Goal: Transaction & Acquisition: Purchase product/service

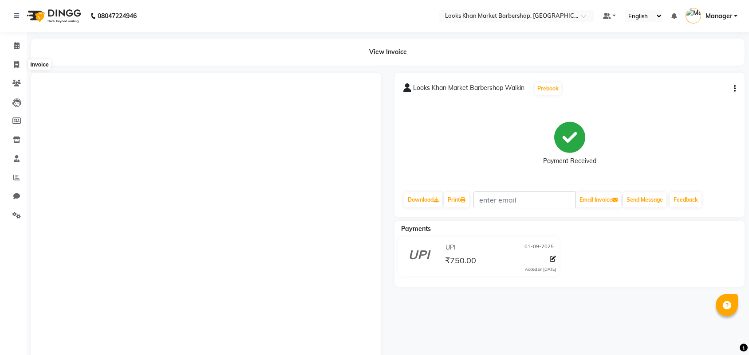
click at [20, 63] on span at bounding box center [17, 65] width 16 height 10
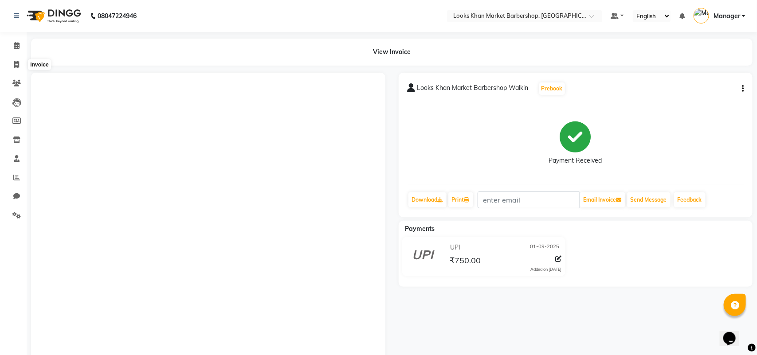
select select "8030"
select select "service"
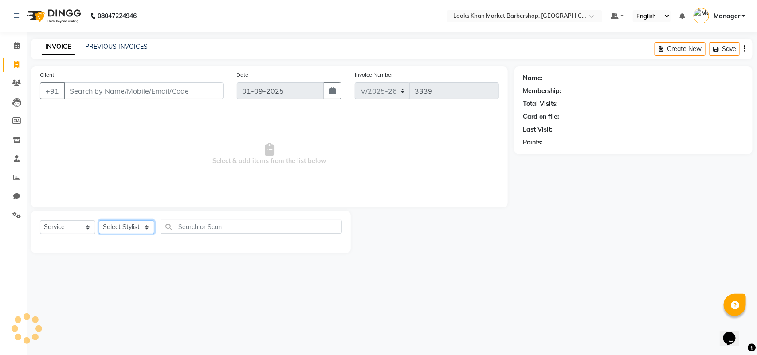
click at [114, 228] on select "Select Stylist" at bounding box center [126, 227] width 55 height 14
click at [116, 90] on input "Client" at bounding box center [144, 90] width 160 height 17
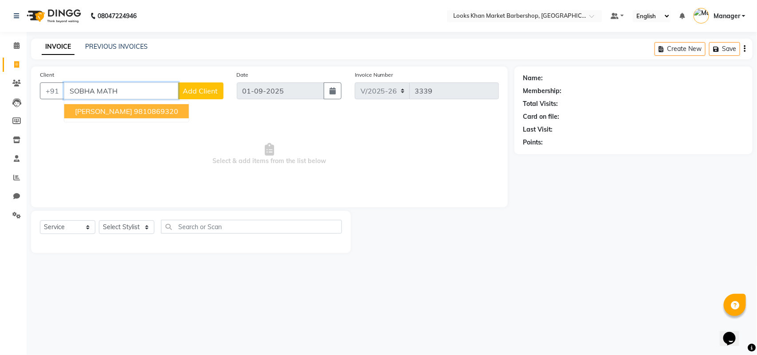
click at [122, 116] on button "[PERSON_NAME] 9810869320" at bounding box center [126, 111] width 125 height 14
type input "9810869320"
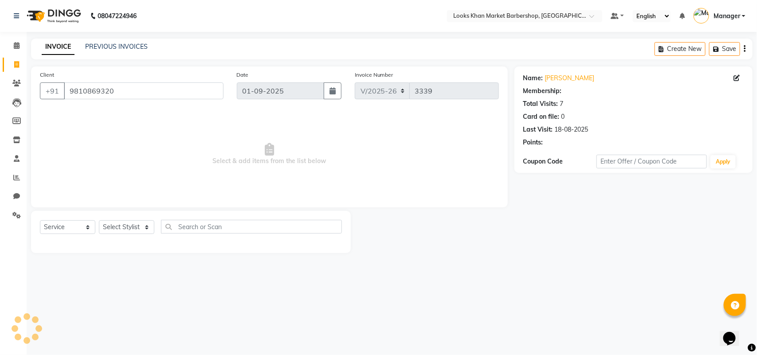
select select "1: Object"
click at [139, 223] on select "Select Stylist Abhishek_pdct Akash_pdct Alam Counter_Sales [PERSON_NAME] [DATE]…" at bounding box center [126, 227] width 55 height 14
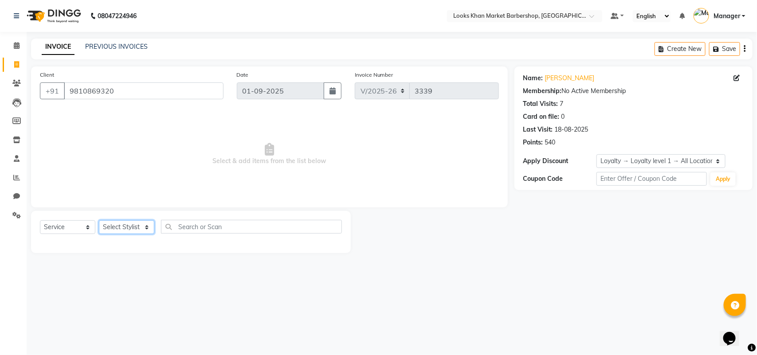
select select "72593"
click at [99, 220] on select "Select Stylist Abhishek_pdct Akash_pdct Alam Counter_Sales [PERSON_NAME] [DATE]…" at bounding box center [126, 227] width 55 height 14
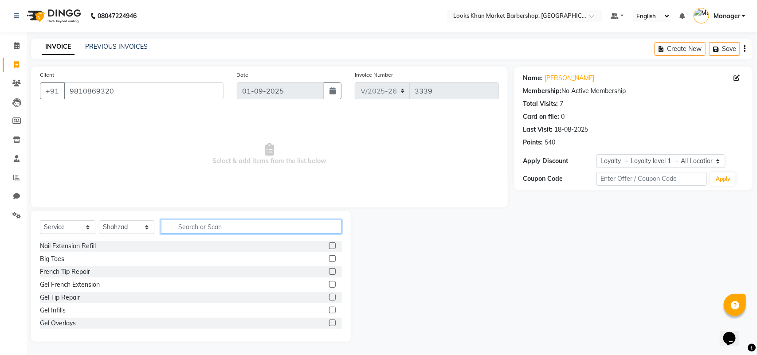
click at [196, 228] on input "text" at bounding box center [251, 227] width 181 height 14
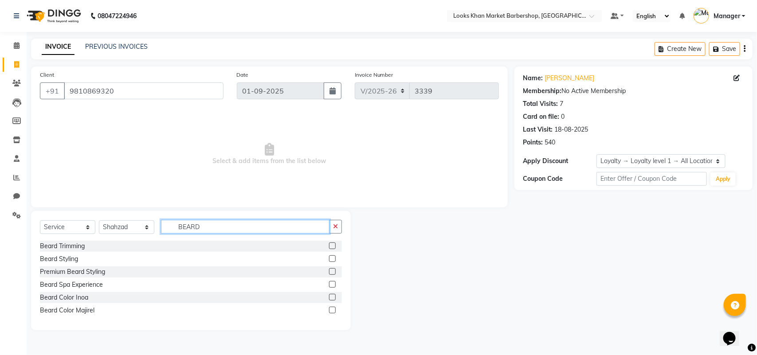
type input "BEARD"
click at [330, 245] on label at bounding box center [332, 246] width 7 height 7
click at [330, 245] on input "checkbox" at bounding box center [332, 246] width 6 height 6
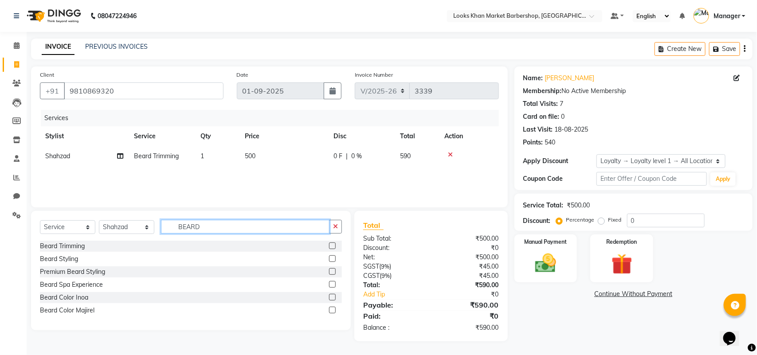
checkbox input "false"
drag, startPoint x: 227, startPoint y: 229, endPoint x: 153, endPoint y: 237, distance: 73.7
click at [153, 237] on div "Select Service Product Membership Package Voucher Prepaid Gift Card Select Styl…" at bounding box center [191, 230] width 302 height 21
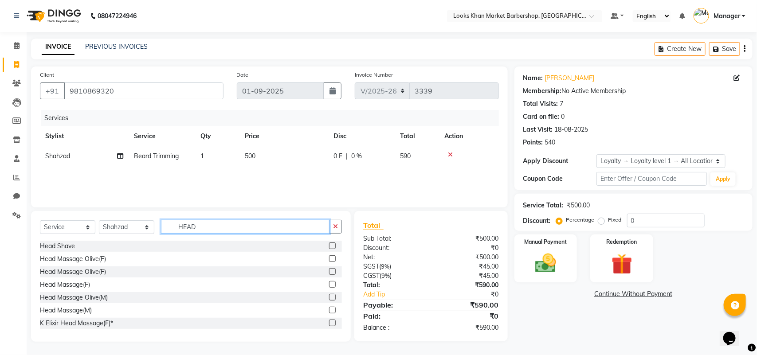
type input "HEAD"
click at [329, 309] on label at bounding box center [332, 310] width 7 height 7
click at [329, 309] on input "checkbox" at bounding box center [332, 311] width 6 height 6
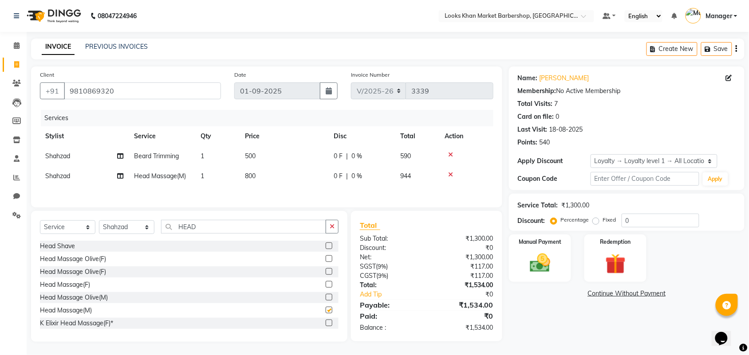
checkbox input "false"
drag, startPoint x: 204, startPoint y: 230, endPoint x: 154, endPoint y: 232, distance: 50.2
click at [154, 232] on div "Select Service Product Membership Package Voucher Prepaid Gift Card Select Styl…" at bounding box center [189, 230] width 298 height 21
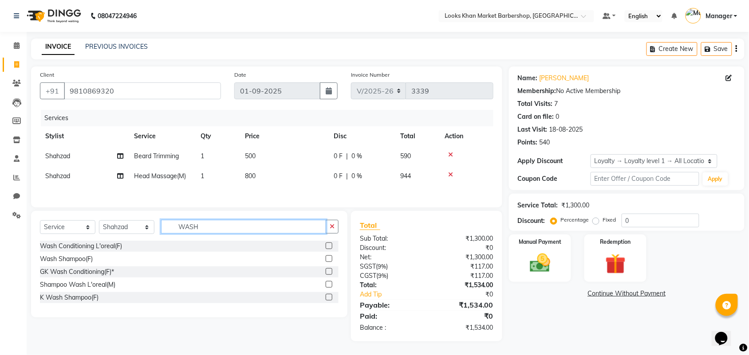
type input "WASH"
click at [331, 286] on label at bounding box center [329, 284] width 7 height 7
click at [331, 286] on input "checkbox" at bounding box center [329, 285] width 6 height 6
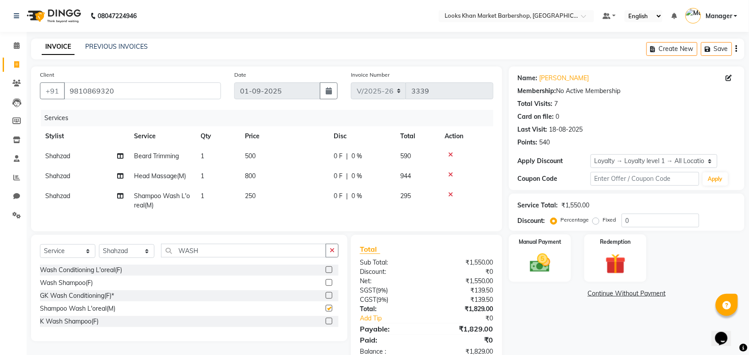
checkbox input "false"
drag, startPoint x: 220, startPoint y: 262, endPoint x: 162, endPoint y: 264, distance: 58.6
click at [162, 258] on input "WASH" at bounding box center [243, 251] width 165 height 14
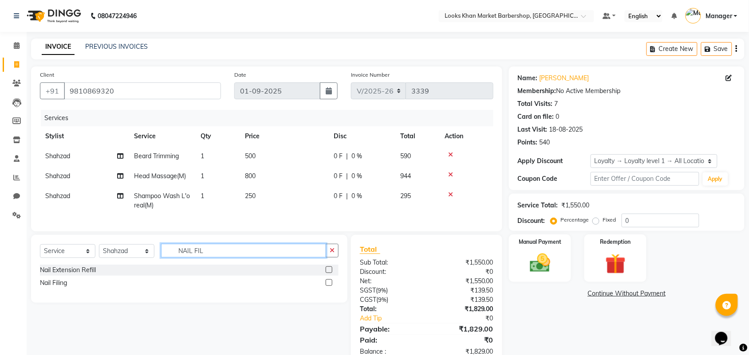
type input "NAIL FIL"
click at [327, 289] on div at bounding box center [329, 283] width 6 height 9
click at [140, 258] on select "Select Stylist Abhishek_pdct Akash_pdct Alam Counter_Sales [PERSON_NAME] [DATE]…" at bounding box center [126, 251] width 55 height 14
select select "72604"
click at [99, 252] on select "Select Stylist Abhishek_pdct Akash_pdct Alam Counter_Sales [PERSON_NAME] [DATE]…" at bounding box center [126, 251] width 55 height 14
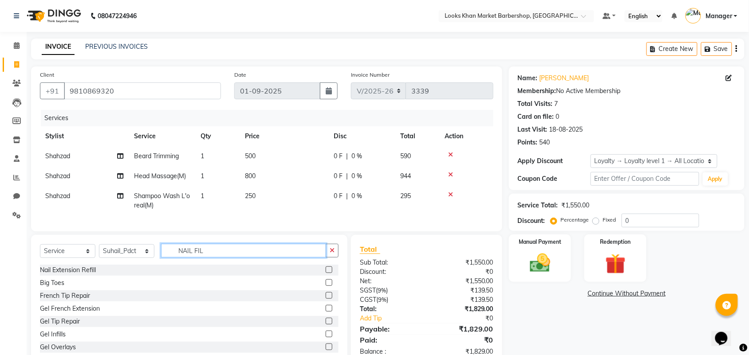
click at [282, 258] on input "NAIL FIL" at bounding box center [243, 251] width 165 height 14
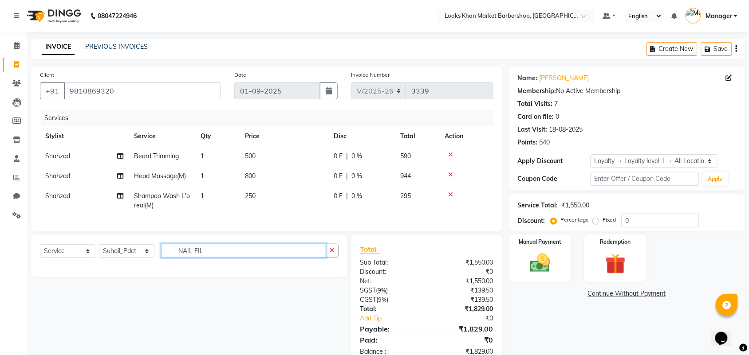
type input "NAIL FIL"
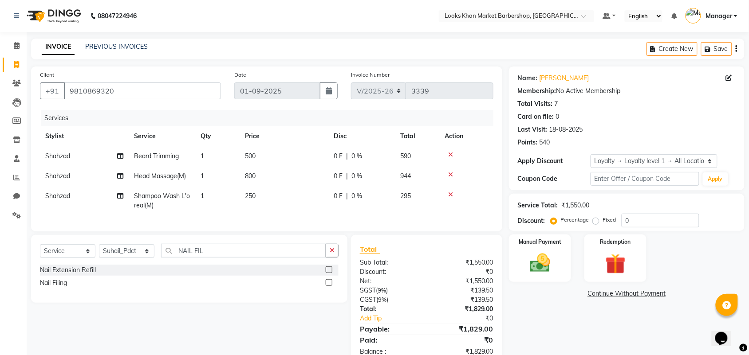
click at [329, 286] on label at bounding box center [329, 282] width 7 height 7
click at [329, 286] on input "checkbox" at bounding box center [329, 283] width 6 height 6
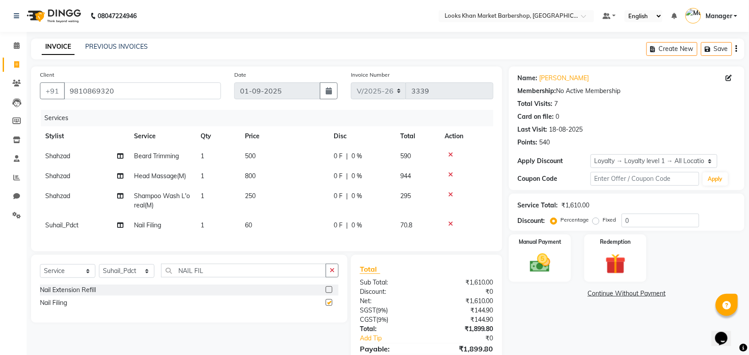
checkbox input "false"
click at [249, 161] on td "500" at bounding box center [283, 156] width 89 height 20
select select "72593"
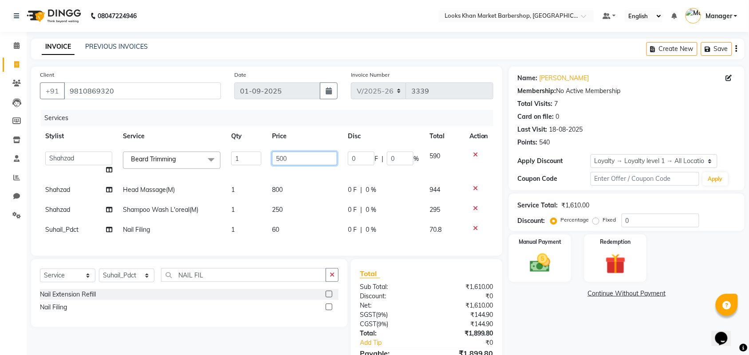
drag, startPoint x: 294, startPoint y: 161, endPoint x: 261, endPoint y: 163, distance: 32.9
click at [261, 163] on tr "Abhishek_pdct Akash_pdct Alam Counter_Sales [PERSON_NAME] [DATE]_Mgr Manager Ma…" at bounding box center [266, 163] width 453 height 34
type input "600"
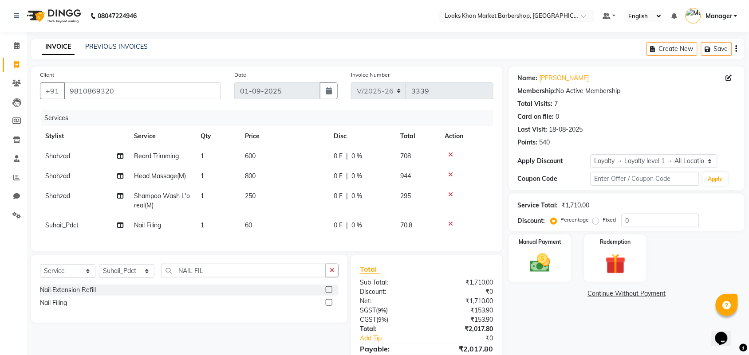
click at [282, 192] on tbody "[PERSON_NAME] Trimming 1 600 0 F | 0 % 708 Shahzad Head Massage(M) 1 800 0 F | …" at bounding box center [266, 190] width 453 height 89
click at [251, 176] on span "800" at bounding box center [250, 176] width 11 height 8
select select "72593"
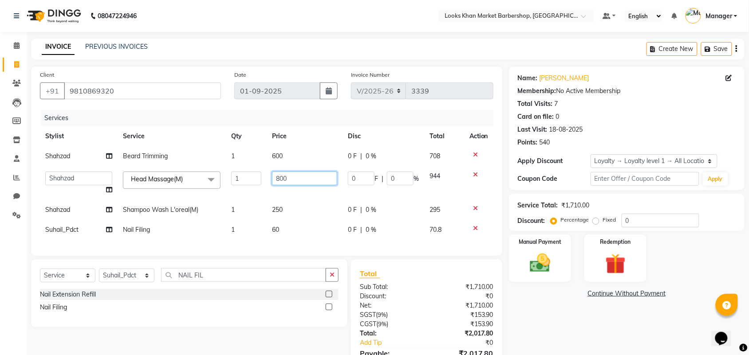
drag, startPoint x: 294, startPoint y: 178, endPoint x: 251, endPoint y: 178, distance: 43.5
click at [251, 178] on tr "Abhishek_pdct Akash_pdct Alam Counter_Sales [PERSON_NAME] [DATE]_Mgr Manager Ma…" at bounding box center [266, 183] width 453 height 34
type input "1000"
click at [280, 207] on td "250" at bounding box center [305, 210] width 76 height 20
select select "72593"
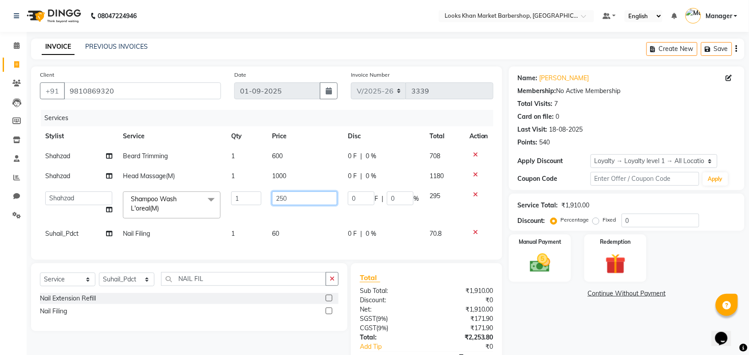
click at [279, 196] on input "250" at bounding box center [304, 199] width 65 height 14
drag, startPoint x: 301, startPoint y: 195, endPoint x: 286, endPoint y: 194, distance: 14.2
click at [285, 196] on input "250" at bounding box center [304, 199] width 65 height 14
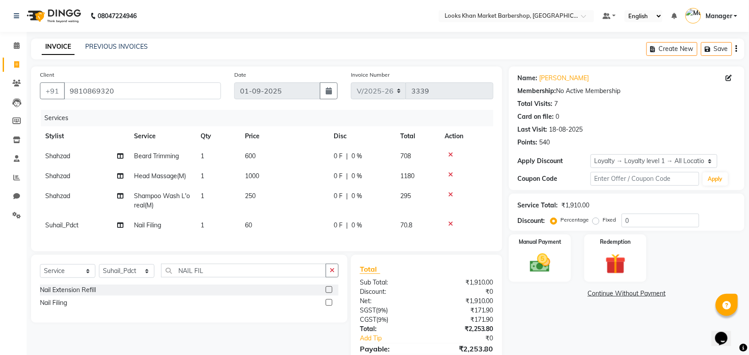
click at [333, 260] on div "Client [PHONE_NUMBER] Date [DATE] Invoice Number V/2025 V/[PHONE_NUMBER] Servic…" at bounding box center [266, 226] width 484 height 319
click at [255, 227] on td "60" at bounding box center [283, 226] width 89 height 20
select select "72604"
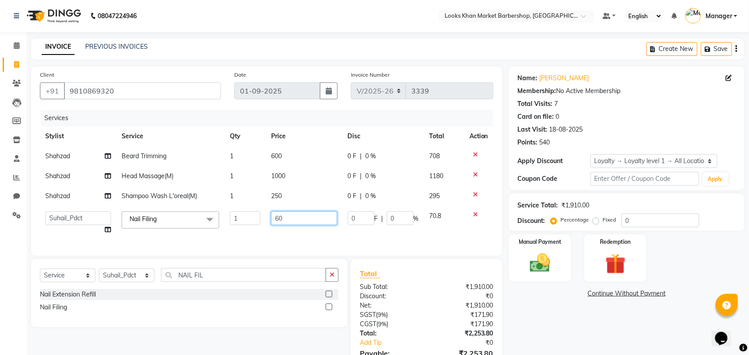
drag, startPoint x: 254, startPoint y: 222, endPoint x: 243, endPoint y: 222, distance: 10.6
click at [243, 222] on tr "Abhishek_pdct Akash_pdct Alam Counter_Sales [PERSON_NAME] [DATE]_Mgr Manager Ma…" at bounding box center [266, 223] width 453 height 34
type input "300"
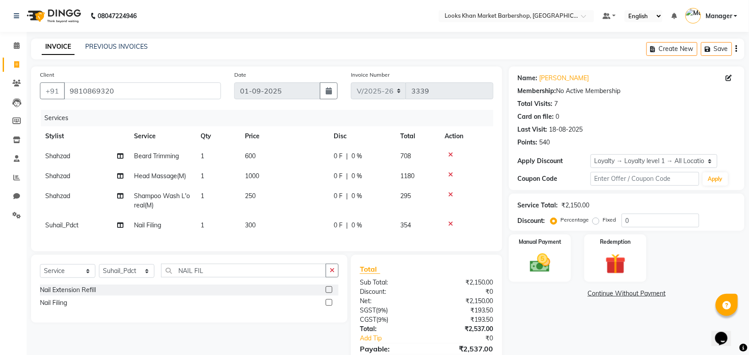
click at [270, 239] on div "Services Stylist Service Qty Price Disc Total Action [PERSON_NAME] Trimming 1 6…" at bounding box center [266, 176] width 453 height 133
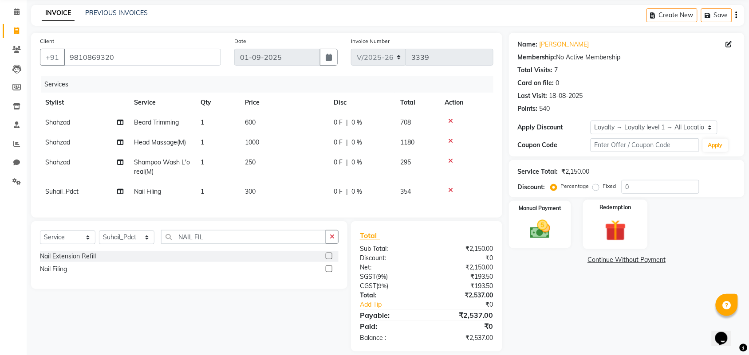
scroll to position [51, 0]
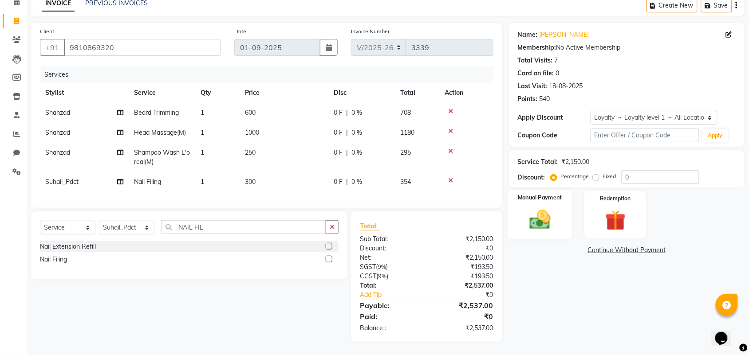
click at [546, 220] on img at bounding box center [539, 220] width 35 height 24
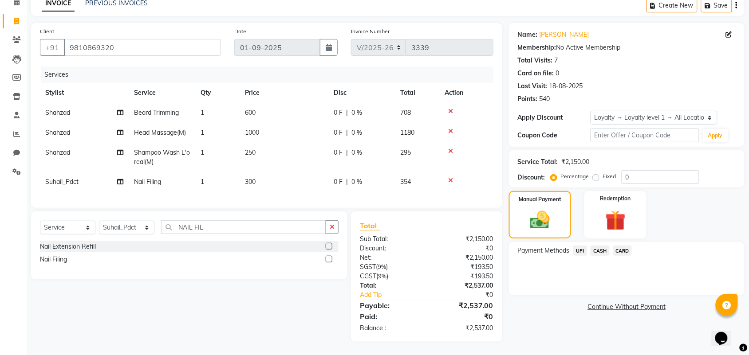
drag, startPoint x: 573, startPoint y: 242, endPoint x: 606, endPoint y: 258, distance: 36.9
click at [574, 246] on div "UPI" at bounding box center [577, 252] width 17 height 12
drag, startPoint x: 580, startPoint y: 244, endPoint x: 584, endPoint y: 245, distance: 4.5
click at [580, 246] on span "UPI" at bounding box center [580, 251] width 14 height 10
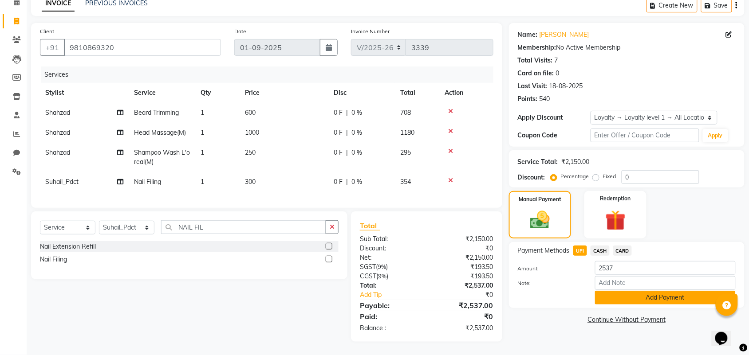
click at [615, 291] on button "Add Payment" at bounding box center [665, 298] width 141 height 14
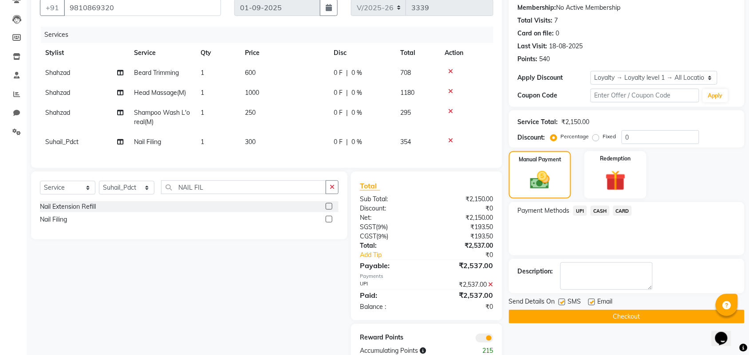
scroll to position [114, 0]
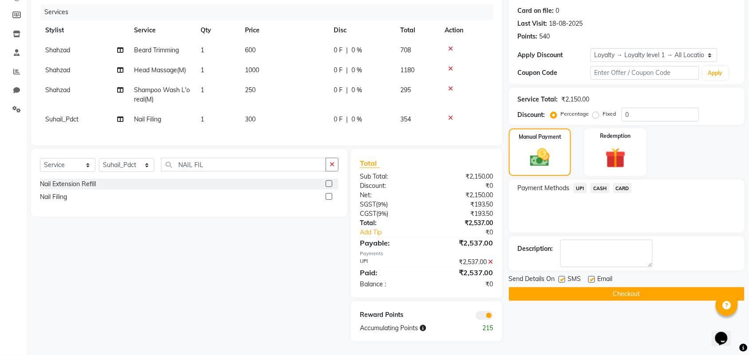
click at [621, 290] on button "Checkout" at bounding box center [626, 294] width 235 height 14
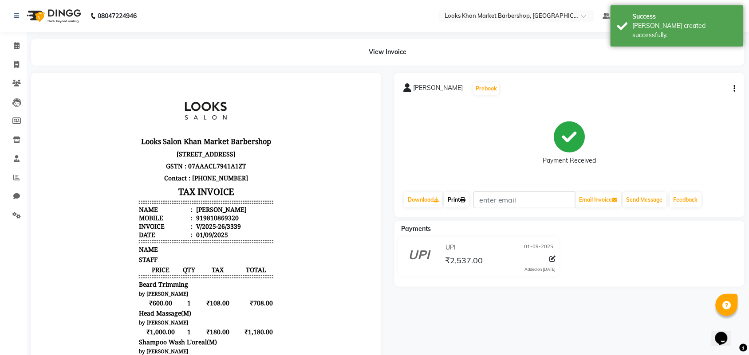
click at [457, 200] on link "Print" at bounding box center [456, 199] width 25 height 15
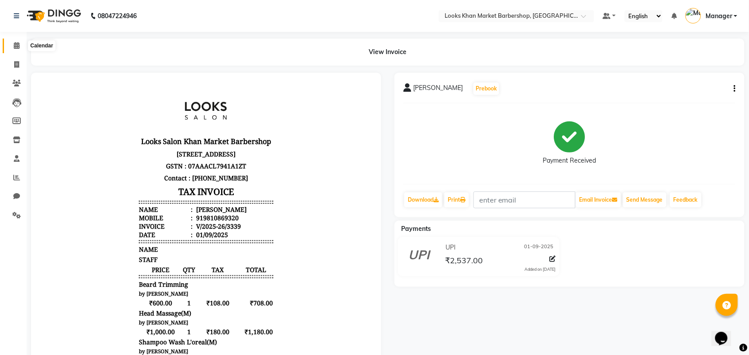
click at [9, 47] on span at bounding box center [17, 46] width 16 height 10
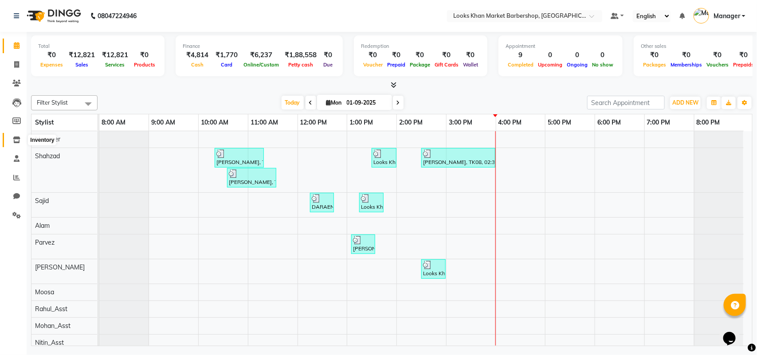
click at [16, 142] on icon at bounding box center [17, 140] width 8 height 7
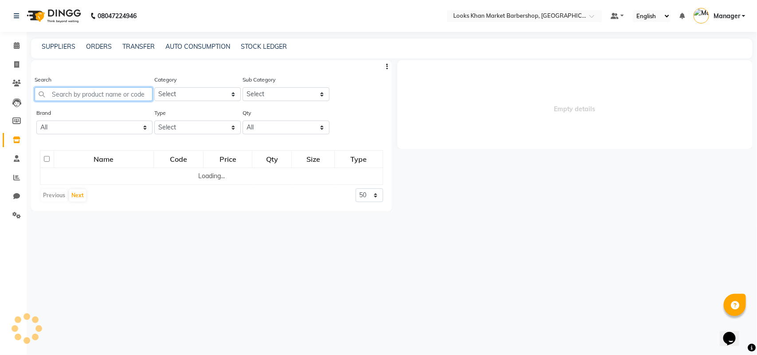
click at [73, 96] on input "text" at bounding box center [94, 94] width 118 height 14
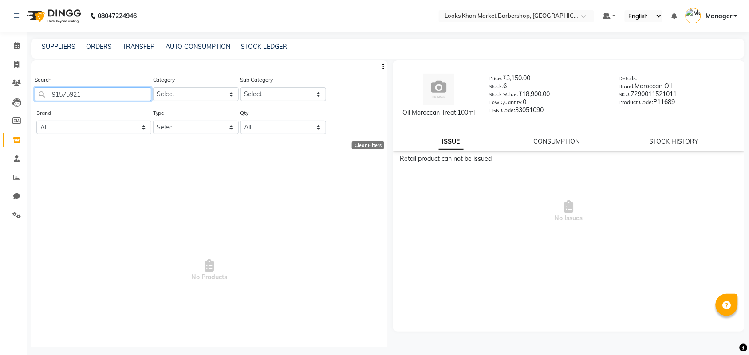
click at [98, 90] on input "91575921" at bounding box center [93, 94] width 117 height 14
type input "91575921"
click at [110, 91] on input "91575921" at bounding box center [93, 94] width 117 height 14
click at [116, 90] on input "91575921" at bounding box center [93, 94] width 117 height 14
drag, startPoint x: 116, startPoint y: 90, endPoint x: 0, endPoint y: 89, distance: 115.8
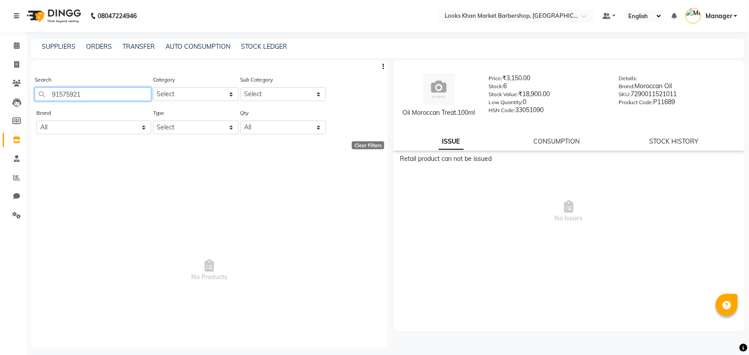
click at [0, 89] on app-home "08047224946 Select Location × Looks Khan Market Barbershop, [GEOGRAPHIC_DATA] D…" at bounding box center [374, 180] width 749 height 361
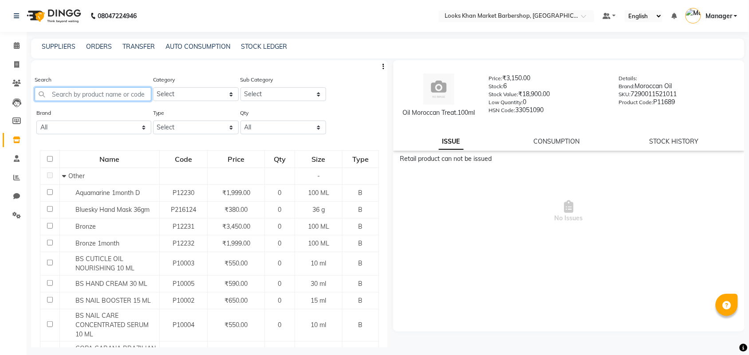
click at [38, 94] on input "text" at bounding box center [93, 94] width 117 height 14
type input "91575921"
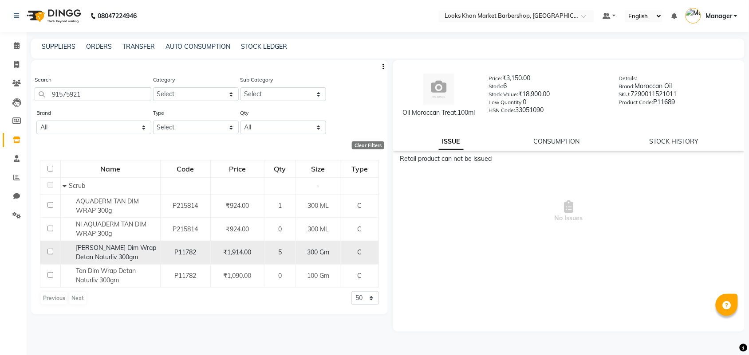
click at [52, 250] on input "checkbox" at bounding box center [50, 252] width 6 height 6
checkbox input "true"
select select
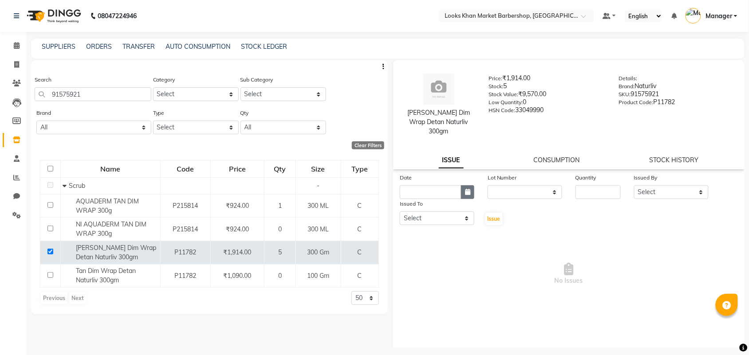
click at [467, 189] on icon "button" at bounding box center [467, 192] width 5 height 6
select select "9"
select select "2025"
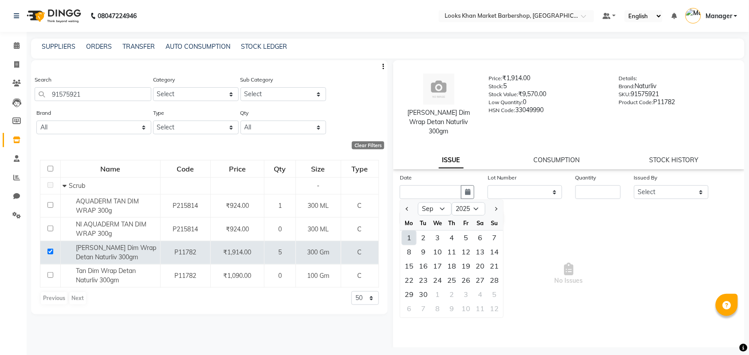
click at [407, 231] on div "1" at bounding box center [409, 238] width 14 height 14
type input "01-09-2025"
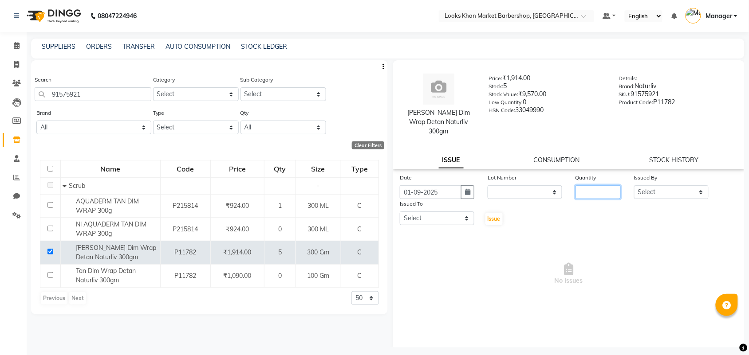
click at [597, 185] on input "number" at bounding box center [597, 192] width 45 height 14
type input "1"
click at [692, 189] on select "Select" at bounding box center [671, 192] width 75 height 14
click at [634, 185] on select "Select" at bounding box center [671, 192] width 75 height 14
click at [701, 185] on select "Select" at bounding box center [671, 192] width 75 height 14
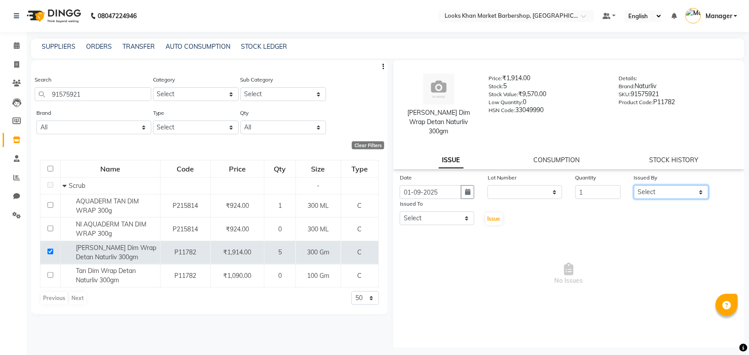
click at [702, 185] on select "Select" at bounding box center [671, 192] width 75 height 14
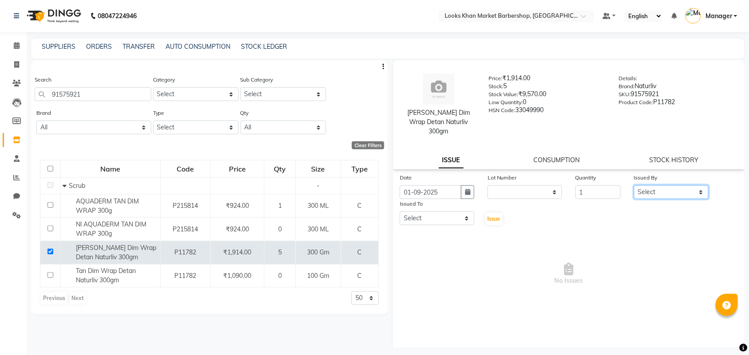
click at [702, 185] on select "Select" at bounding box center [671, 192] width 75 height 14
click at [703, 185] on select "Select" at bounding box center [671, 192] width 75 height 14
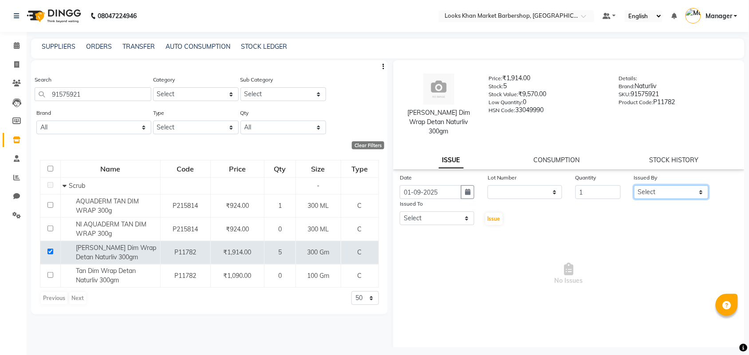
click at [703, 185] on select "Select" at bounding box center [671, 192] width 75 height 14
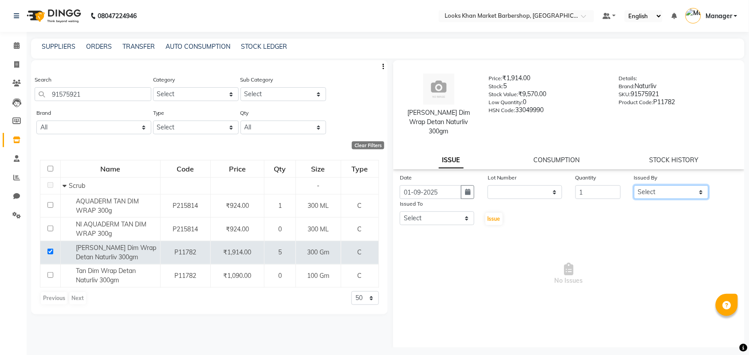
click at [703, 185] on select "Select" at bounding box center [671, 192] width 75 height 14
click at [704, 185] on select "Select" at bounding box center [671, 192] width 75 height 14
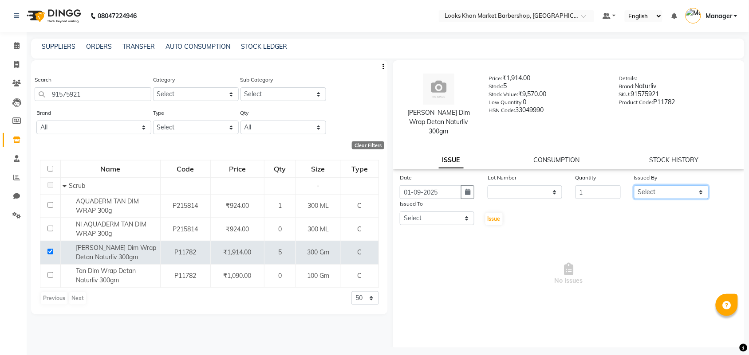
click at [704, 185] on select "Select" at bounding box center [671, 192] width 75 height 14
click at [703, 185] on select "Select" at bounding box center [671, 192] width 75 height 14
click at [692, 185] on select "Select" at bounding box center [671, 192] width 75 height 14
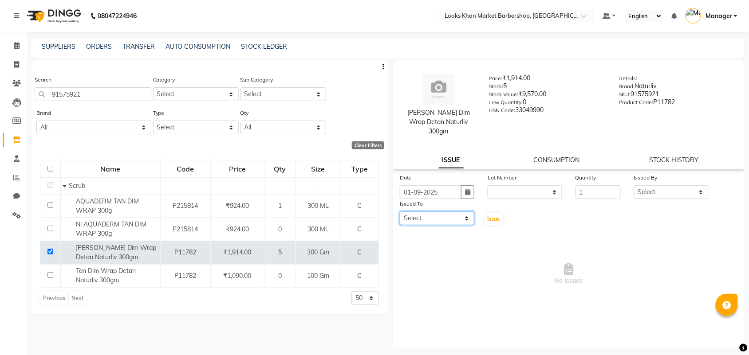
click at [423, 212] on select "Select" at bounding box center [437, 219] width 75 height 14
click at [442, 212] on select "Select" at bounding box center [437, 219] width 75 height 14
click at [595, 185] on input "1" at bounding box center [597, 192] width 45 height 14
click at [677, 185] on select "Select" at bounding box center [671, 192] width 75 height 14
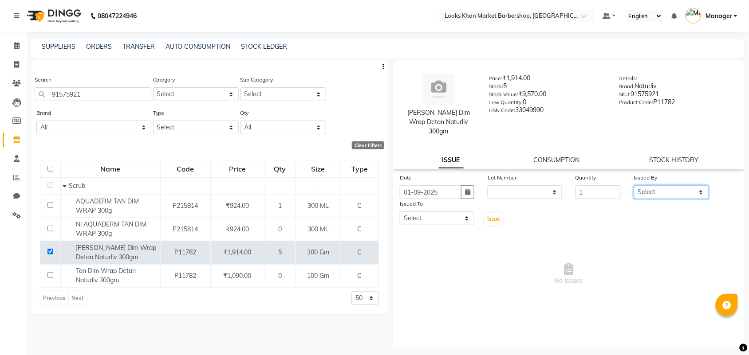
click at [677, 185] on select "Select" at bounding box center [671, 192] width 75 height 14
drag, startPoint x: 104, startPoint y: 97, endPoint x: 38, endPoint y: 99, distance: 66.1
click at [38, 99] on input "91575921" at bounding box center [93, 94] width 117 height 14
click at [675, 185] on select "Select" at bounding box center [671, 192] width 75 height 14
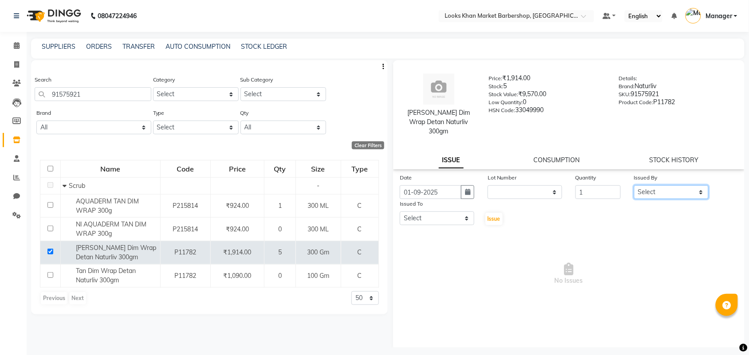
click at [675, 185] on select "Select" at bounding box center [671, 192] width 75 height 14
click at [16, 47] on icon at bounding box center [17, 45] width 6 height 7
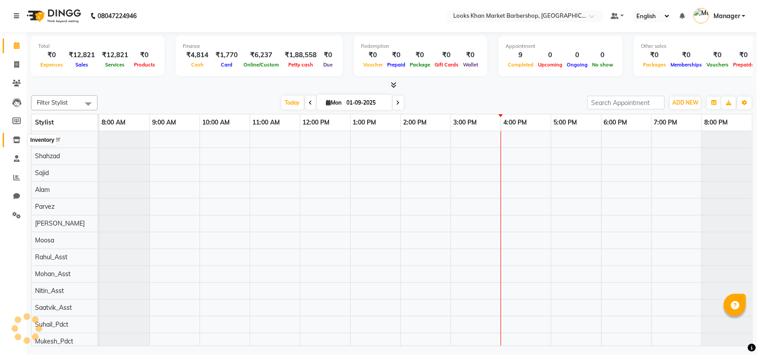
click at [20, 140] on icon at bounding box center [17, 140] width 8 height 7
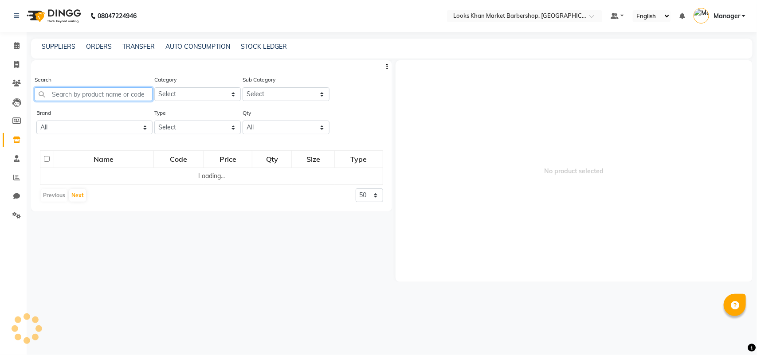
click at [77, 92] on input "text" at bounding box center [94, 94] width 118 height 14
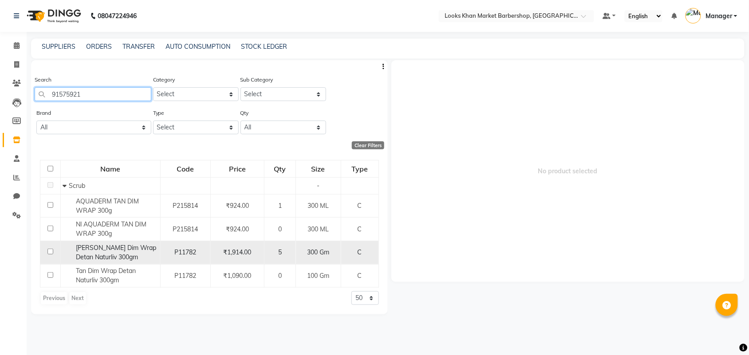
type input "91575921"
click at [59, 254] on td at bounding box center [50, 253] width 20 height 24
drag, startPoint x: 47, startPoint y: 247, endPoint x: 53, endPoint y: 249, distance: 6.9
click at [48, 247] on td at bounding box center [50, 253] width 20 height 24
click at [54, 250] on td at bounding box center [50, 253] width 20 height 24
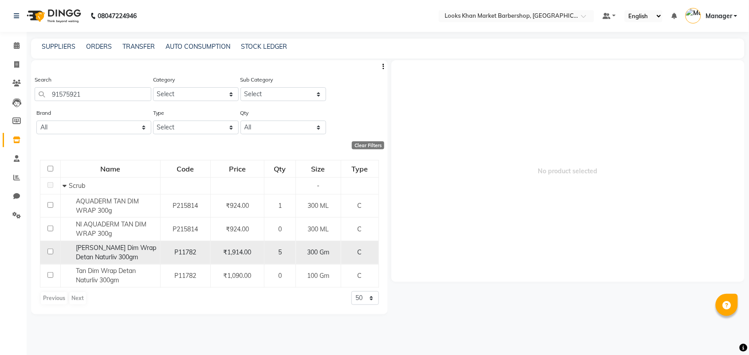
click at [51, 250] on input "checkbox" at bounding box center [50, 252] width 6 height 6
checkbox input "true"
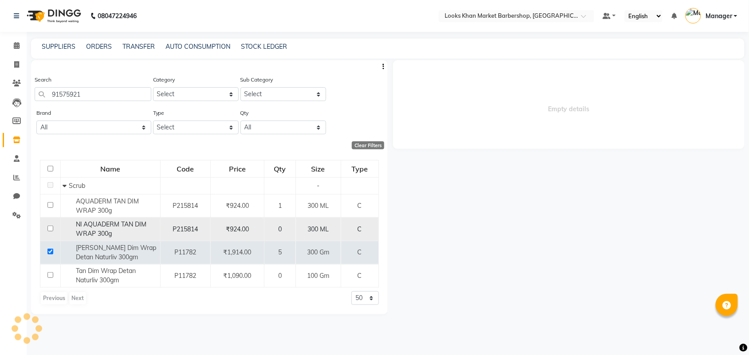
select select
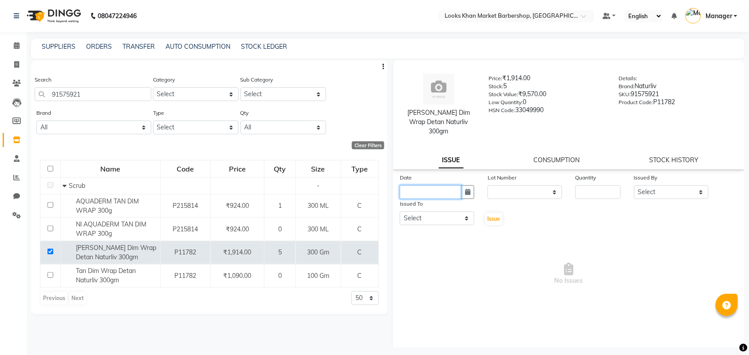
click at [459, 186] on input "text" at bounding box center [431, 192] width 62 height 14
select select "9"
select select "2025"
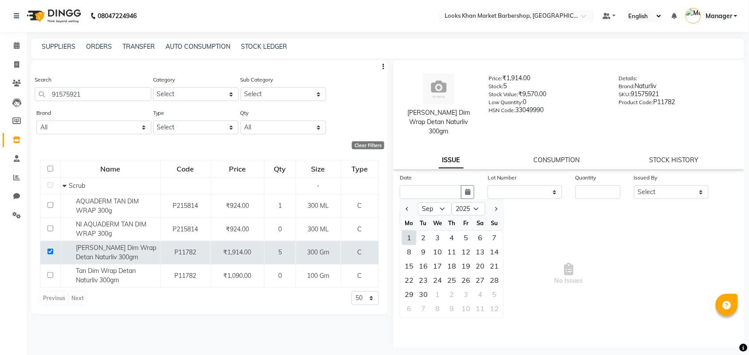
click at [411, 231] on div "1" at bounding box center [409, 238] width 14 height 14
type input "01-09-2025"
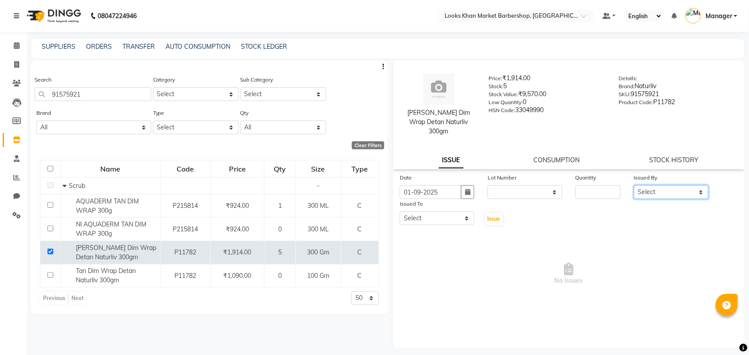
click at [679, 185] on select "Select Abhishek_pdct Akash_pdct Alam Counter_Sales [PERSON_NAME] [DATE]_Mgr Man…" at bounding box center [671, 192] width 75 height 14
select select "72646"
click at [634, 185] on select "Select Abhishek_pdct Akash_pdct Alam Counter_Sales [PERSON_NAME] [DATE]_Mgr Man…" at bounding box center [671, 192] width 75 height 14
click at [589, 185] on input "number" at bounding box center [597, 192] width 45 height 14
type input "1"
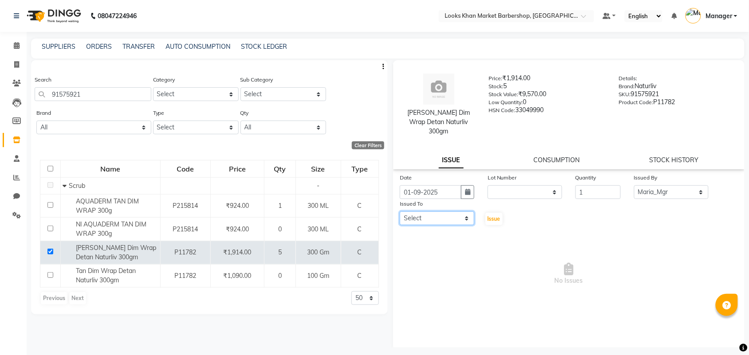
click at [470, 212] on select "Select Abhishek_pdct Akash_pdct Alam Counter_Sales [PERSON_NAME] [DATE]_Mgr Man…" at bounding box center [437, 219] width 75 height 14
select select "72593"
click at [400, 212] on select "Select Abhishek_pdct Akash_pdct Alam Counter_Sales [PERSON_NAME] [DATE]_Mgr Man…" at bounding box center [437, 219] width 75 height 14
click at [498, 216] on span "Issue" at bounding box center [493, 219] width 13 height 7
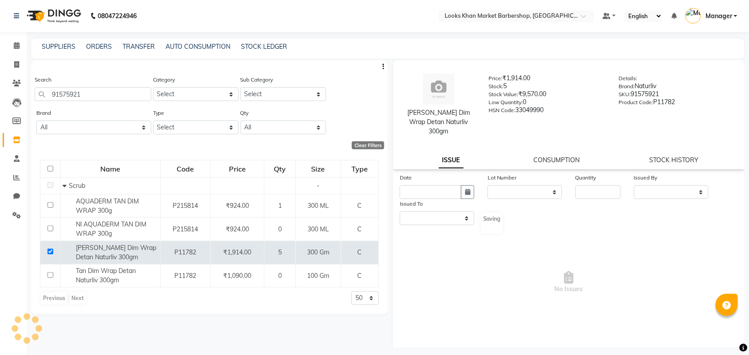
select select
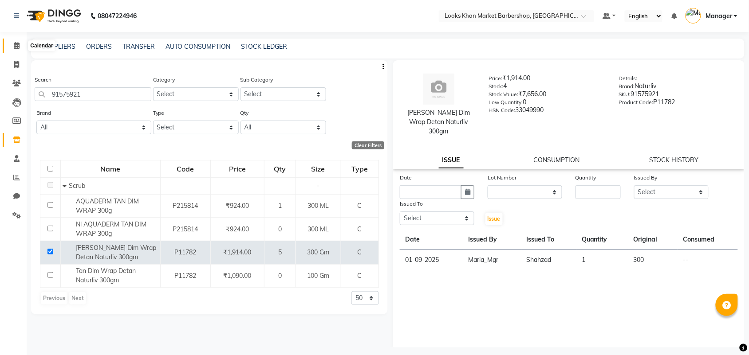
click at [16, 46] on icon at bounding box center [17, 45] width 6 height 7
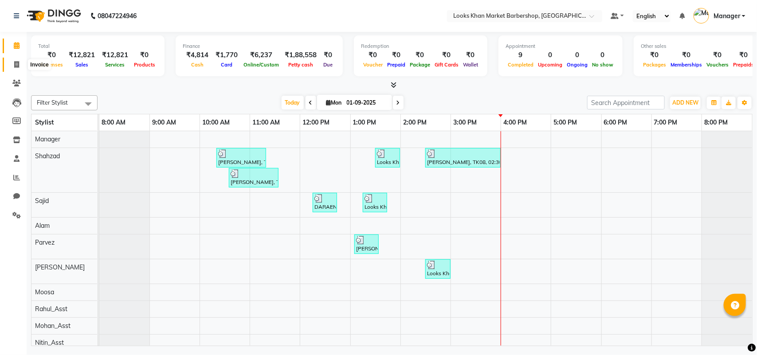
click at [13, 61] on span at bounding box center [17, 65] width 16 height 10
select select "8030"
select select "service"
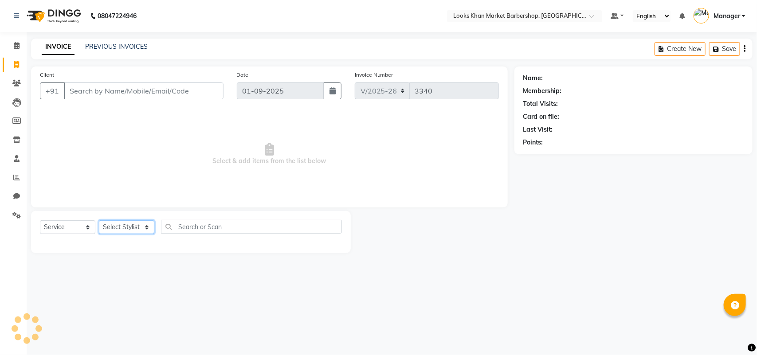
click at [136, 229] on select "Select Stylist" at bounding box center [126, 227] width 55 height 14
click at [139, 231] on select "Select Stylist Abhishek_pdct Akash_pdct Alam Counter_Sales [PERSON_NAME] [DATE]…" at bounding box center [126, 227] width 55 height 14
click at [140, 229] on select "Select Stylist Abhishek_pdct Akash_pdct Alam Counter_Sales [PERSON_NAME] [DATE]…" at bounding box center [126, 227] width 55 height 14
select select "72597"
click at [99, 220] on select "Select Stylist Abhishek_pdct Akash_pdct Alam Counter_Sales [PERSON_NAME] [DATE]…" at bounding box center [126, 227] width 55 height 14
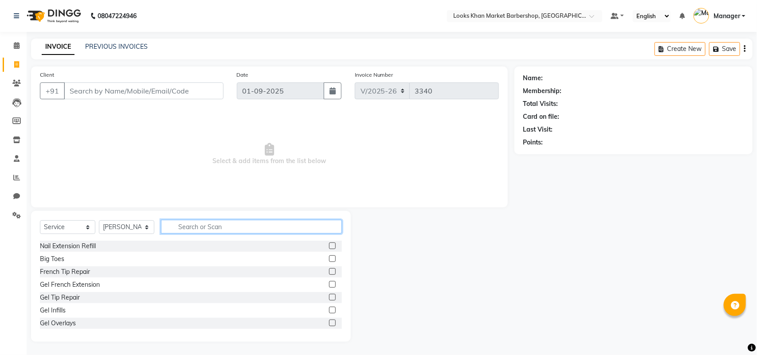
click at [217, 220] on input "text" at bounding box center [251, 227] width 181 height 14
type input "INOA"
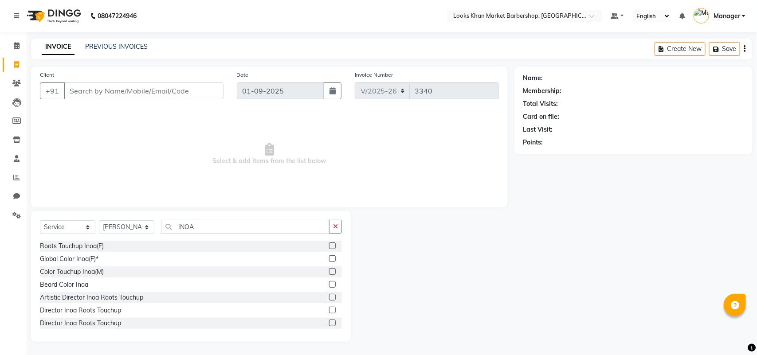
click at [329, 269] on label at bounding box center [332, 271] width 7 height 7
click at [329, 269] on input "checkbox" at bounding box center [332, 272] width 6 height 6
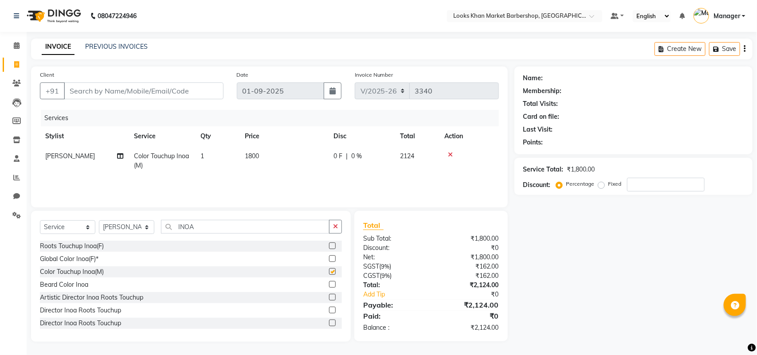
checkbox input "false"
drag, startPoint x: 212, startPoint y: 224, endPoint x: 152, endPoint y: 228, distance: 60.0
click at [152, 228] on div "Select Service Product Membership Package Voucher Prepaid Gift Card Select Styl…" at bounding box center [191, 230] width 302 height 21
click at [135, 87] on input "Client" at bounding box center [144, 90] width 160 height 17
drag, startPoint x: 205, startPoint y: 227, endPoint x: 174, endPoint y: 228, distance: 31.0
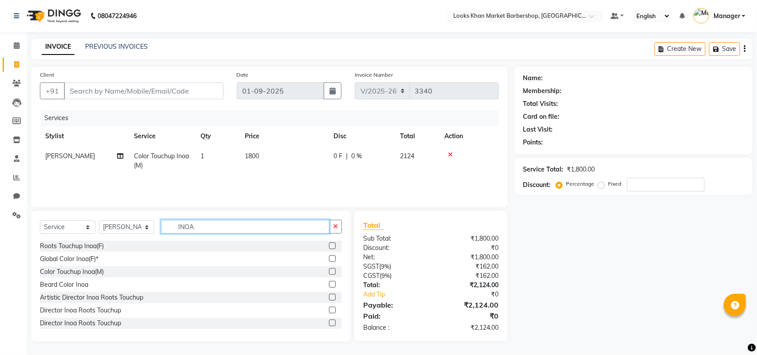
click at [175, 228] on input "INOA" at bounding box center [245, 227] width 169 height 14
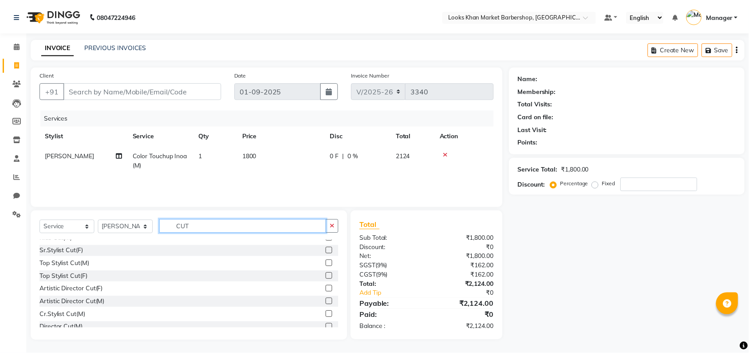
scroll to position [104, 0]
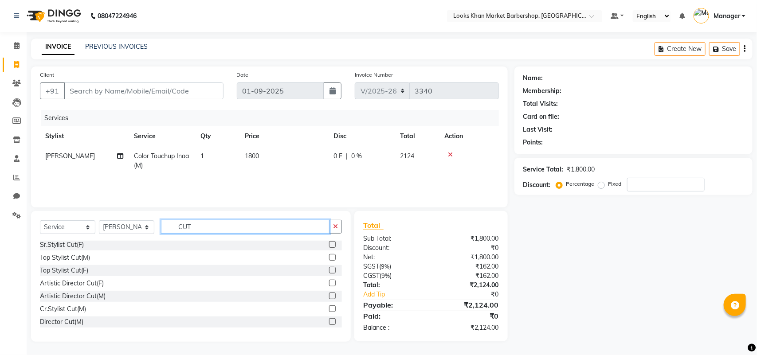
type input "CUT"
click at [329, 307] on label at bounding box center [332, 309] width 7 height 7
click at [329, 307] on input "checkbox" at bounding box center [332, 309] width 6 height 6
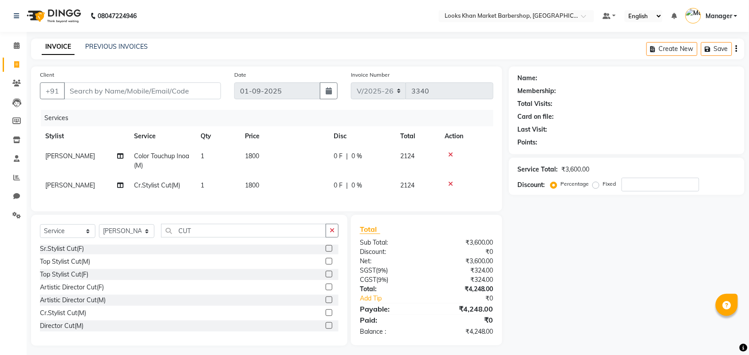
click at [326, 316] on label at bounding box center [329, 313] width 7 height 7
click at [326, 316] on input "checkbox" at bounding box center [329, 313] width 6 height 6
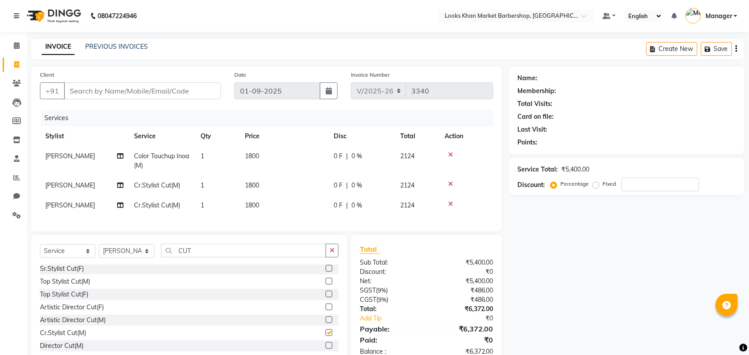
checkbox input "false"
click at [260, 194] on td "1800" at bounding box center [283, 186] width 89 height 20
select select "72597"
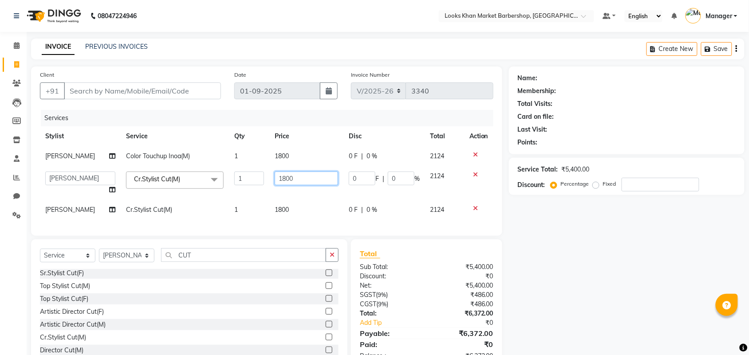
drag, startPoint x: 279, startPoint y: 180, endPoint x: 265, endPoint y: 182, distance: 14.7
click at [269, 182] on td "1800" at bounding box center [306, 183] width 74 height 34
type input "1500"
click at [277, 203] on td "1800" at bounding box center [306, 210] width 74 height 20
select select "72597"
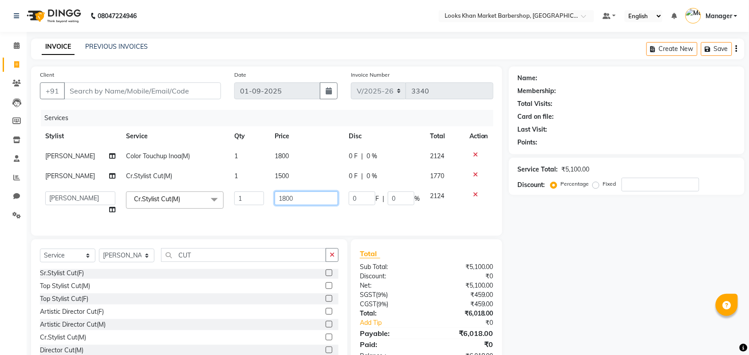
drag, startPoint x: 297, startPoint y: 198, endPoint x: 265, endPoint y: 200, distance: 32.0
click at [269, 200] on td "1800" at bounding box center [306, 203] width 74 height 34
type input "1500"
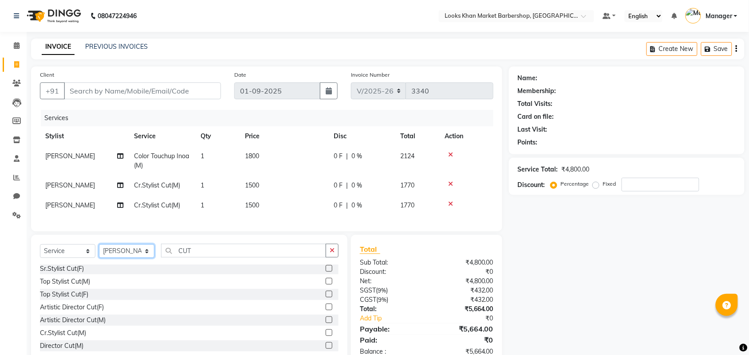
click at [144, 258] on select "Select Stylist Abhishek_pdct Akash_pdct Alam Counter_Sales [PERSON_NAME] [DATE]…" at bounding box center [126, 251] width 55 height 14
select select "72593"
click at [99, 252] on select "Select Stylist Abhishek_pdct Akash_pdct Alam Counter_Sales [PERSON_NAME] [DATE]…" at bounding box center [126, 251] width 55 height 14
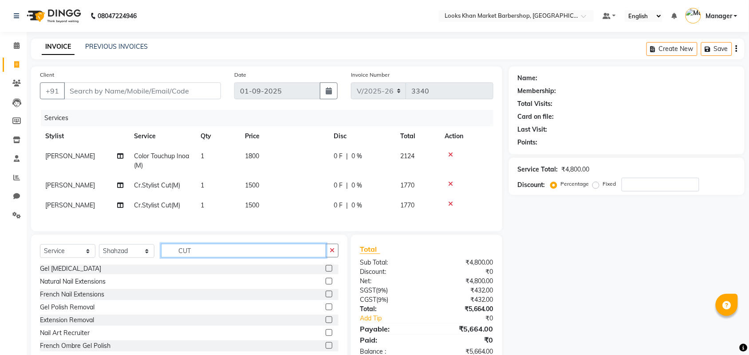
click at [209, 258] on input "CUT" at bounding box center [243, 251] width 165 height 14
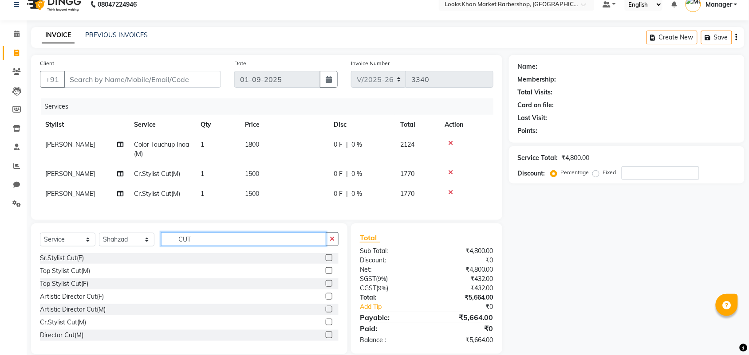
scroll to position [32, 0]
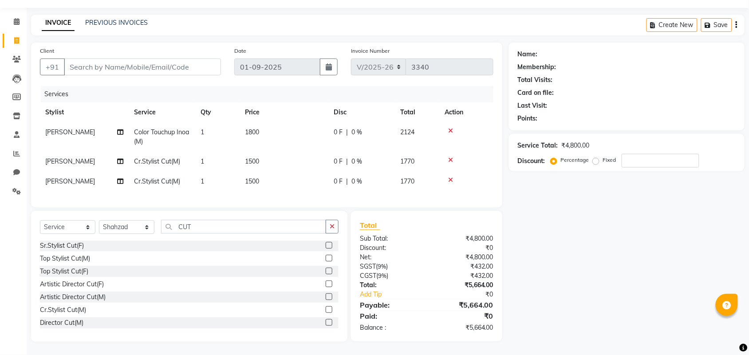
click at [326, 308] on label at bounding box center [329, 309] width 7 height 7
click at [326, 308] on input "checkbox" at bounding box center [329, 310] width 6 height 6
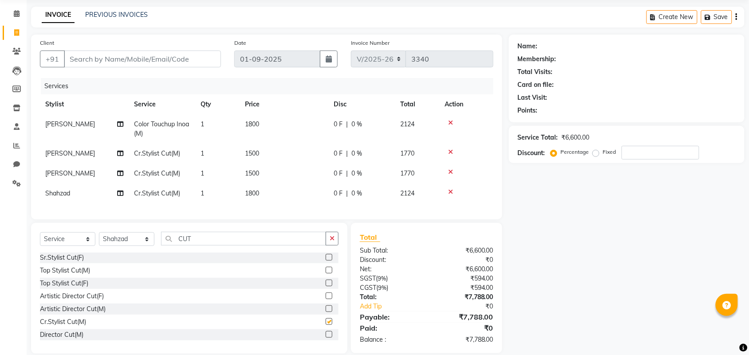
checkbox input "false"
click at [252, 193] on span "1800" at bounding box center [252, 193] width 14 height 8
select select "72593"
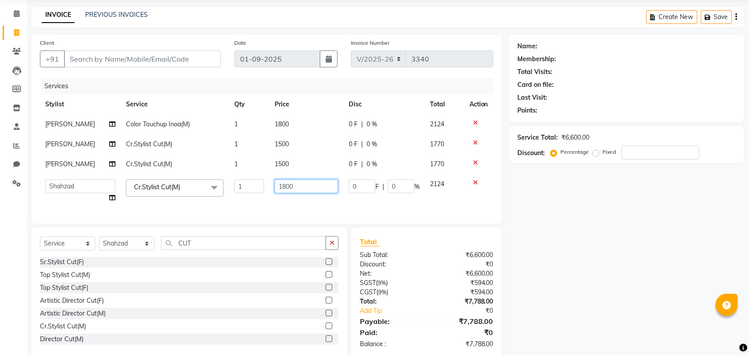
click at [295, 184] on input "1800" at bounding box center [306, 187] width 63 height 14
click at [476, 183] on td at bounding box center [478, 191] width 29 height 34
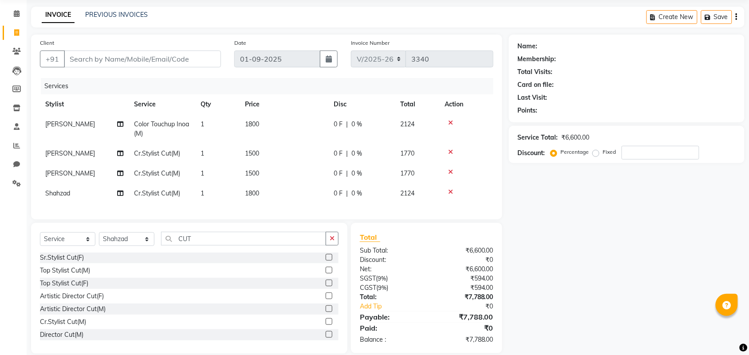
click at [451, 193] on icon at bounding box center [450, 192] width 5 height 6
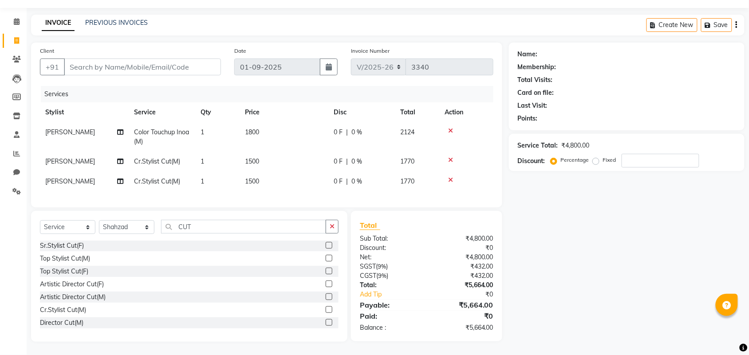
scroll to position [0, 0]
click at [326, 259] on label at bounding box center [329, 258] width 7 height 7
click at [326, 259] on input "checkbox" at bounding box center [329, 259] width 6 height 6
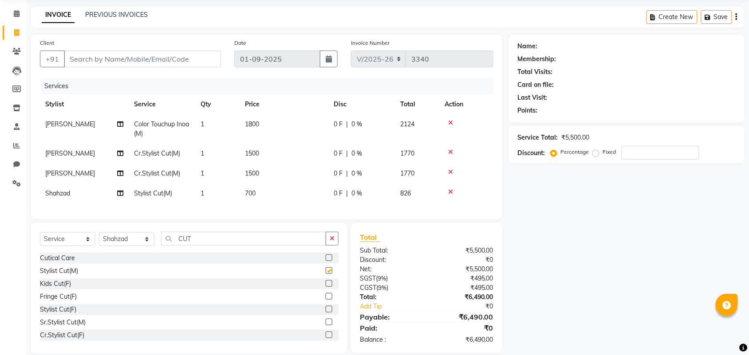
checkbox input "false"
click at [253, 191] on span "700" at bounding box center [250, 193] width 11 height 8
select select "72593"
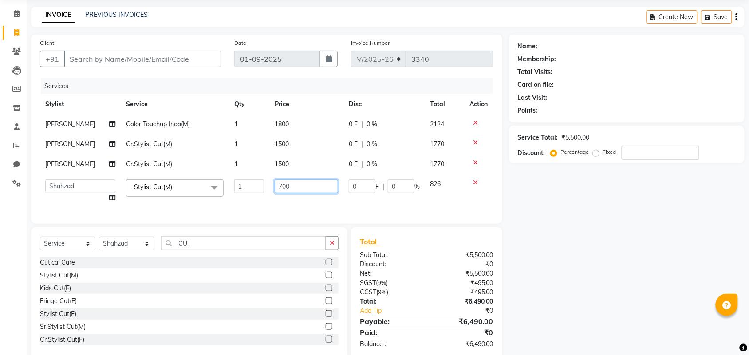
drag, startPoint x: 302, startPoint y: 186, endPoint x: 250, endPoint y: 189, distance: 52.0
click at [250, 189] on tr "Abhishek_pdct Akash_pdct Alam Counter_Sales [PERSON_NAME] [DATE]_Mgr Manager Ma…" at bounding box center [266, 191] width 453 height 34
type input "1500"
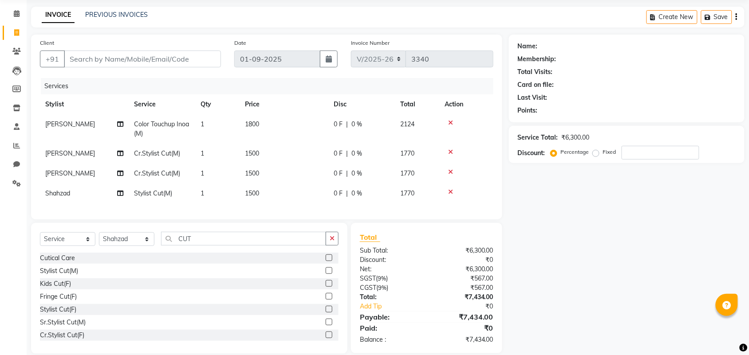
click at [322, 207] on div "Services Stylist Service Qty Price Disc Total Action Monika Color Touchup Inoa(…" at bounding box center [266, 144] width 453 height 133
click at [203, 64] on input "Client" at bounding box center [142, 59] width 157 height 17
drag, startPoint x: 74, startPoint y: 58, endPoint x: 68, endPoint y: 58, distance: 5.8
click at [68, 58] on input "\/9906971567" at bounding box center [142, 59] width 157 height 17
type input "9906971567"
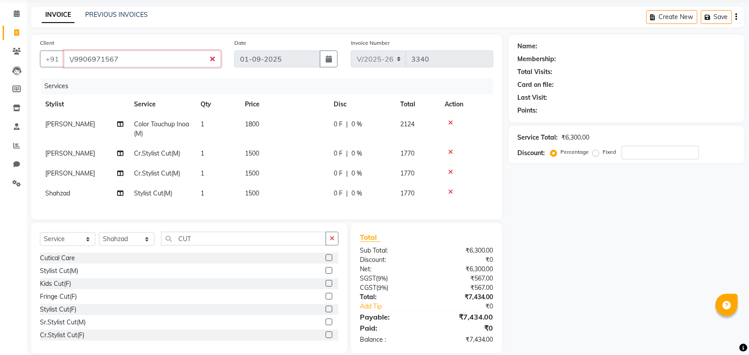
type input "0"
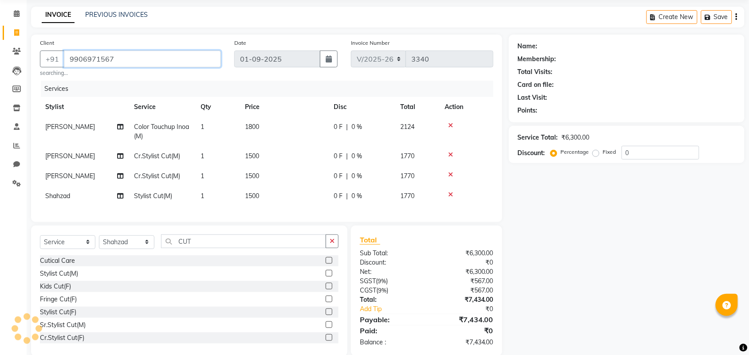
type input "9906971567"
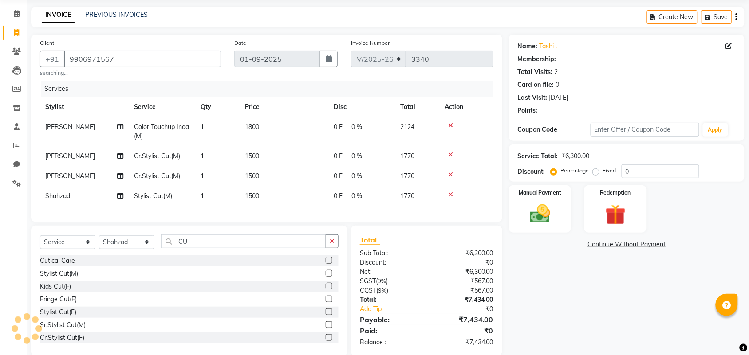
select select "1: Object"
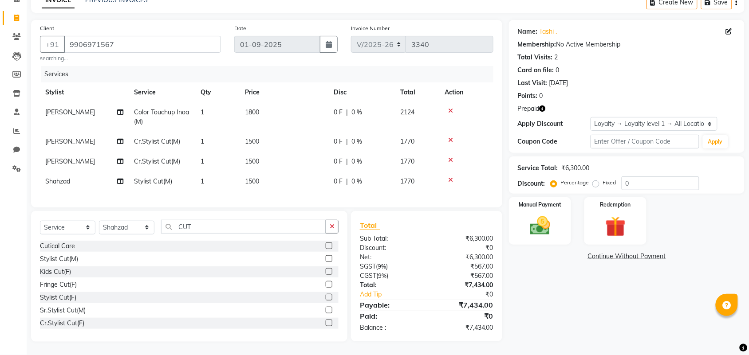
scroll to position [55, 0]
click at [542, 106] on icon "button" at bounding box center [542, 109] width 6 height 6
click at [617, 214] on img at bounding box center [615, 227] width 35 height 27
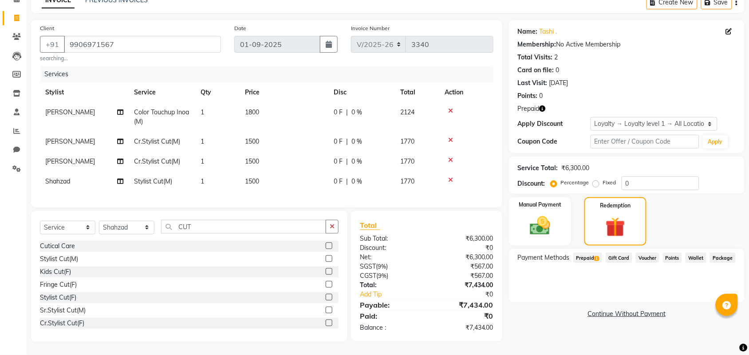
click at [590, 253] on span "Prepaid 1" at bounding box center [587, 258] width 29 height 10
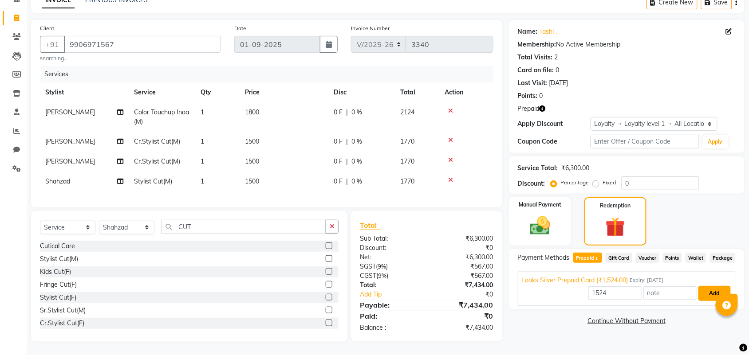
click at [708, 286] on button "Add" at bounding box center [714, 293] width 32 height 15
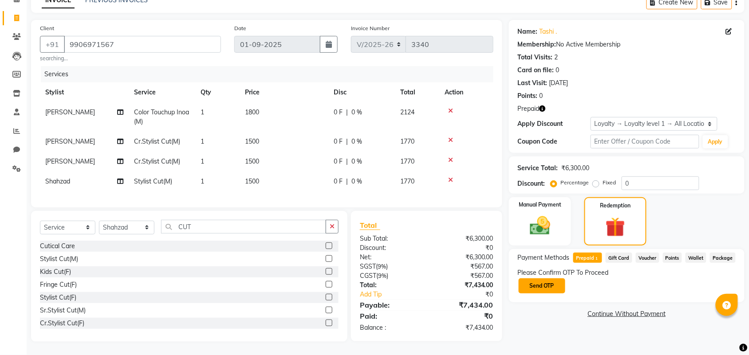
click at [564, 279] on button "Send OTP" at bounding box center [541, 286] width 47 height 15
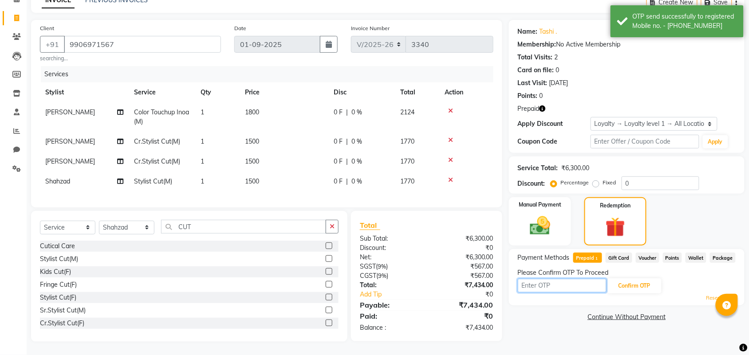
click at [564, 279] on input "text" at bounding box center [562, 286] width 89 height 14
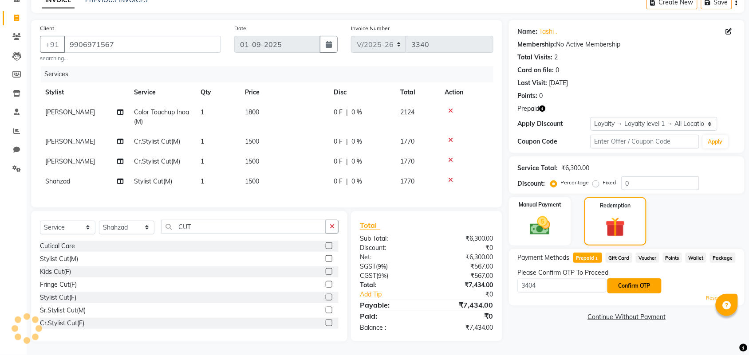
click at [631, 279] on button "Confirm OTP" at bounding box center [634, 286] width 54 height 15
click at [628, 279] on button "Confirm OTP" at bounding box center [634, 286] width 54 height 15
click at [623, 280] on button "Confirm OTP" at bounding box center [634, 286] width 54 height 15
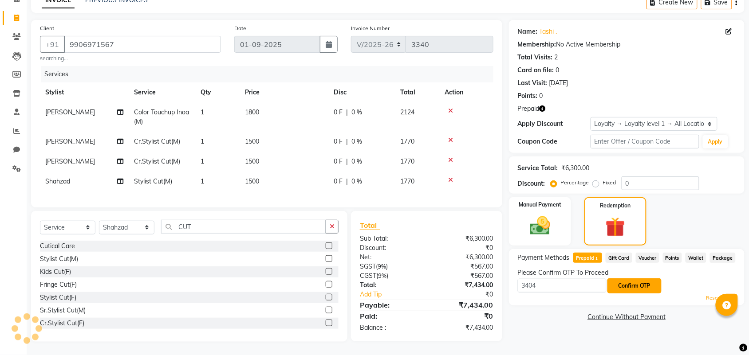
click at [636, 279] on button "Confirm OTP" at bounding box center [634, 286] width 54 height 15
click at [540, 106] on icon "button" at bounding box center [542, 109] width 6 height 6
click at [638, 283] on button "Confirm OTP" at bounding box center [634, 286] width 54 height 15
click at [630, 279] on button "Confirm OTP" at bounding box center [634, 286] width 54 height 15
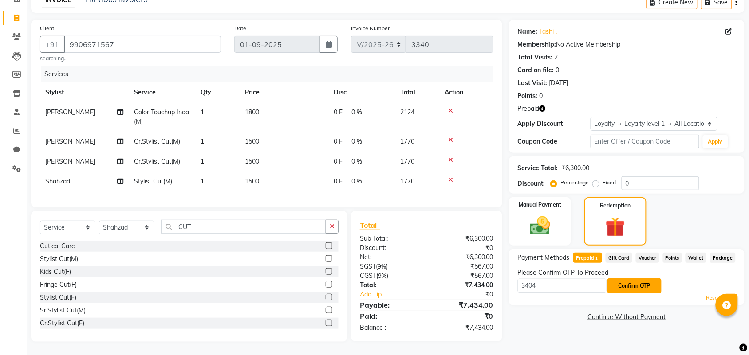
click at [624, 279] on button "Confirm OTP" at bounding box center [634, 286] width 54 height 15
drag, startPoint x: 545, startPoint y: 278, endPoint x: 513, endPoint y: 283, distance: 33.2
click at [513, 283] on div "Payment Methods Prepaid 1 Gift Card Voucher Points Wallet Package Please Confir…" at bounding box center [626, 277] width 235 height 56
type input "3404"
click at [636, 279] on button "Confirm OTP" at bounding box center [634, 286] width 54 height 15
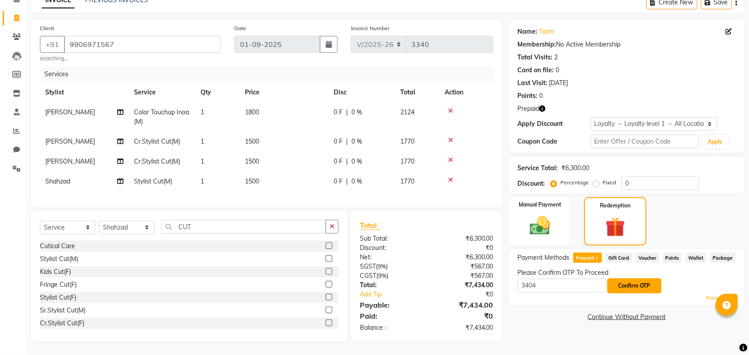
click at [638, 280] on button "Confirm OTP" at bounding box center [634, 286] width 54 height 15
click at [633, 279] on button "Confirm OTP" at bounding box center [634, 286] width 54 height 15
click at [638, 279] on button "Confirm OTP" at bounding box center [634, 286] width 54 height 15
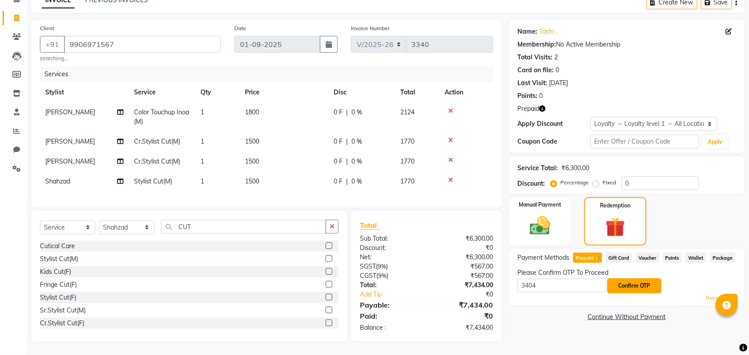
click at [638, 283] on button "Confirm OTP" at bounding box center [634, 286] width 54 height 15
click at [640, 279] on button "Confirm OTP" at bounding box center [634, 286] width 54 height 15
click at [629, 279] on button "Confirm OTP" at bounding box center [634, 286] width 54 height 15
click at [630, 279] on button "Confirm OTP" at bounding box center [634, 286] width 54 height 15
click at [602, 279] on input "3404" at bounding box center [562, 286] width 89 height 14
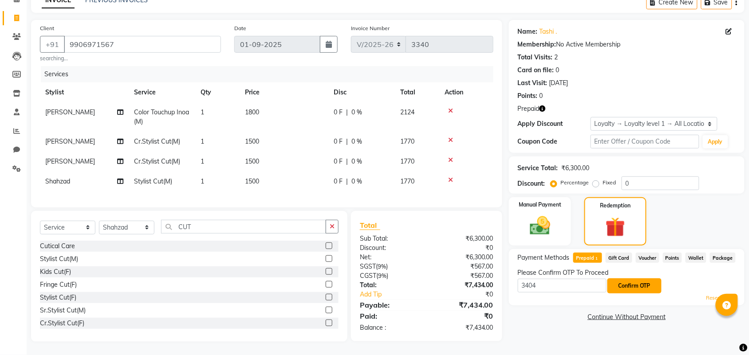
click at [623, 279] on button "Confirm OTP" at bounding box center [634, 286] width 54 height 15
click at [642, 279] on button "Confirm OTP" at bounding box center [634, 286] width 54 height 15
click at [641, 279] on button "Confirm OTP" at bounding box center [634, 286] width 54 height 15
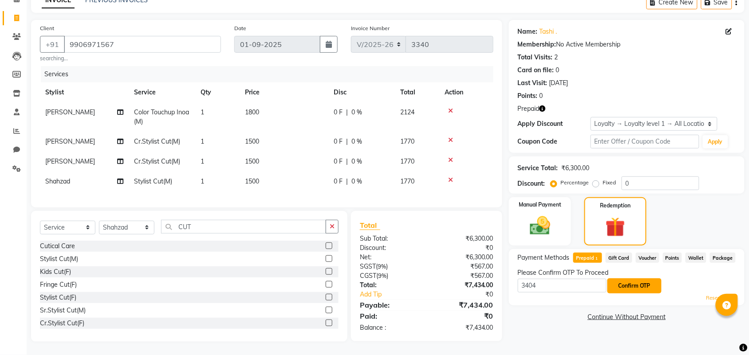
click at [641, 279] on button "Confirm OTP" at bounding box center [634, 286] width 54 height 15
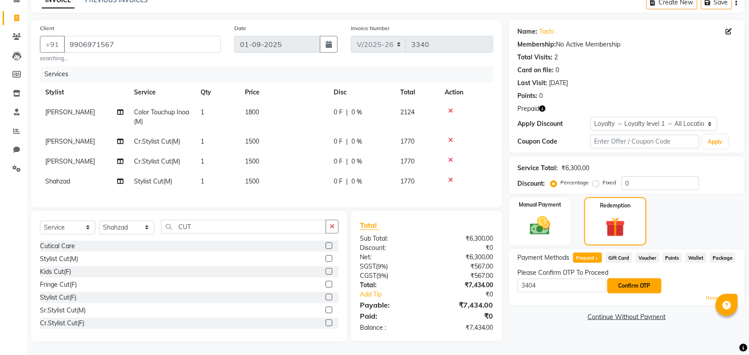
click at [641, 279] on button "Confirm OTP" at bounding box center [634, 286] width 54 height 15
click at [634, 279] on button "Confirm OTP" at bounding box center [634, 286] width 54 height 15
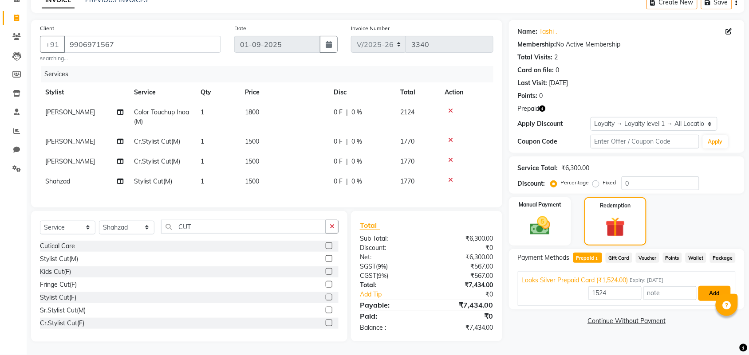
click at [703, 286] on button "Add" at bounding box center [714, 293] width 32 height 15
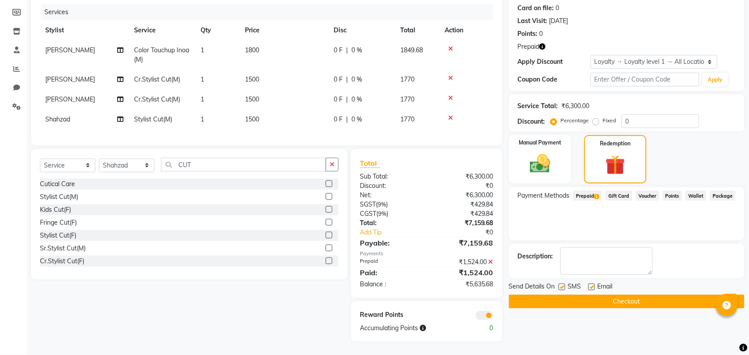
scroll to position [117, 0]
click at [551, 152] on img at bounding box center [539, 164] width 35 height 24
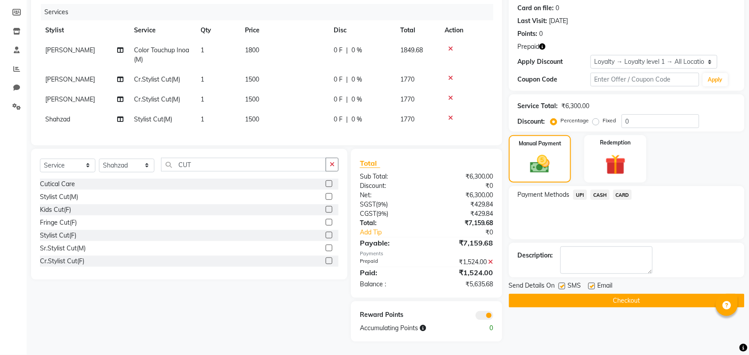
click at [600, 190] on span "CASH" at bounding box center [599, 195] width 19 height 10
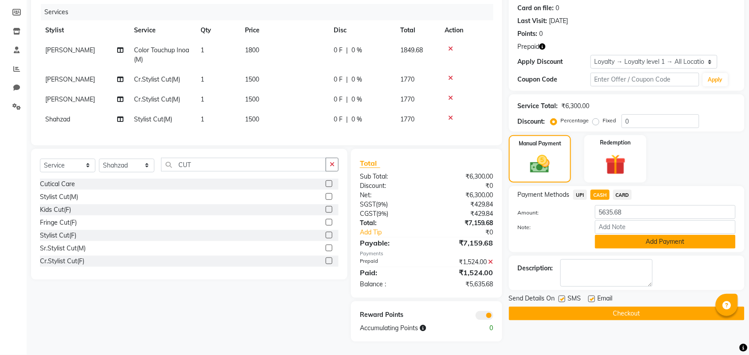
click at [651, 238] on button "Add Payment" at bounding box center [665, 242] width 141 height 14
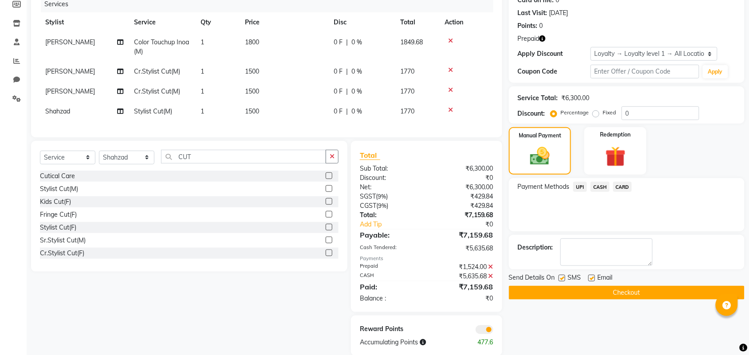
click at [596, 294] on button "Checkout" at bounding box center [626, 293] width 235 height 14
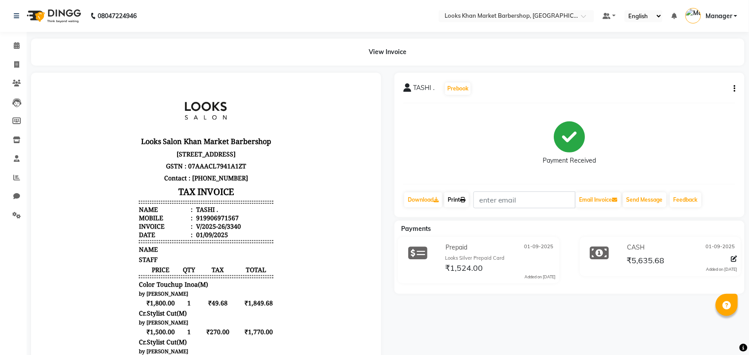
click at [465, 200] on icon at bounding box center [462, 199] width 5 height 5
click at [18, 46] on icon at bounding box center [17, 45] width 6 height 7
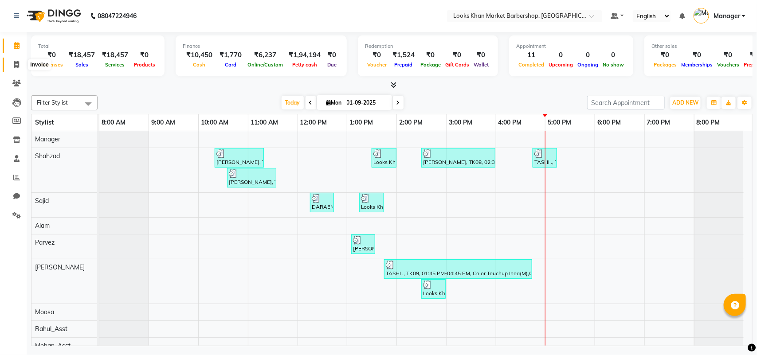
click at [13, 61] on span at bounding box center [17, 65] width 16 height 10
select select "service"
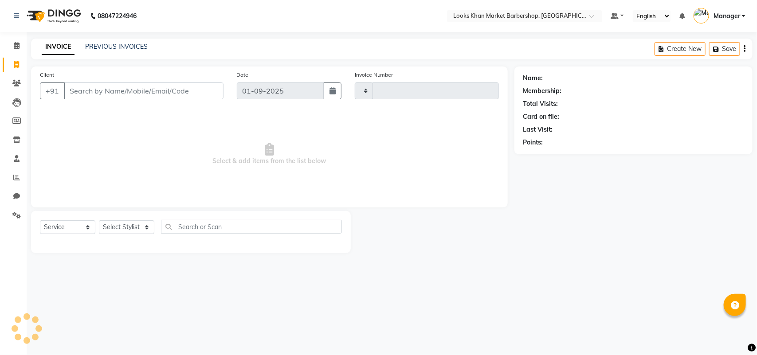
type input "3341"
select select "8030"
click at [190, 97] on input "Client" at bounding box center [144, 90] width 160 height 17
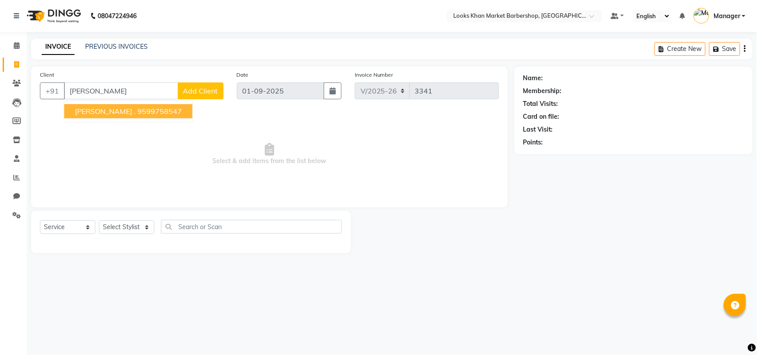
click at [137, 114] on ngb-highlight "9599758547" at bounding box center [159, 111] width 44 height 9
type input "9599758547"
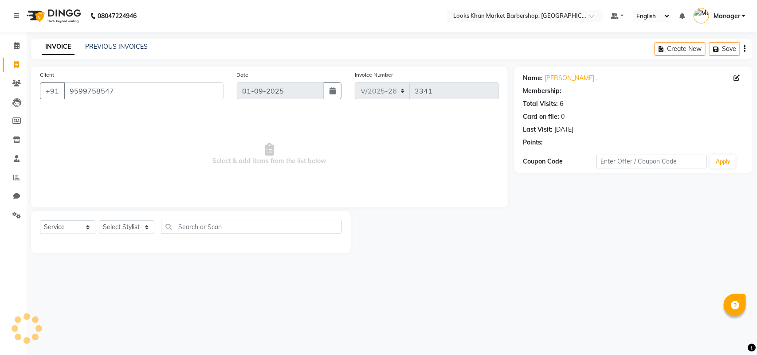
select select "1: Object"
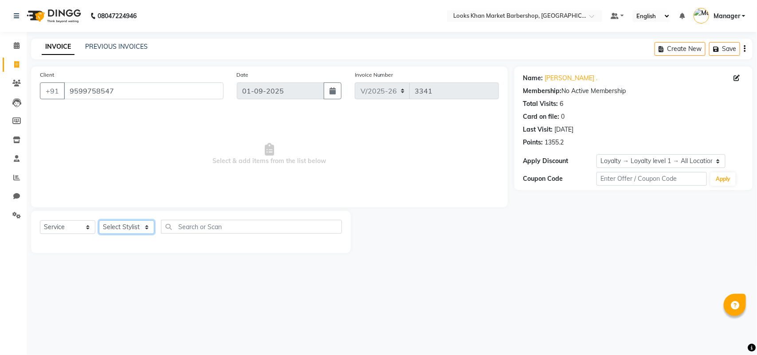
click at [126, 231] on select "Select Stylist Abhishek_pdct Akash_pdct Alam Counter_Sales [PERSON_NAME] [DATE]…" at bounding box center [126, 227] width 55 height 14
select select "72594"
click at [99, 220] on select "Select Stylist Abhishek_pdct Akash_pdct Alam Counter_Sales [PERSON_NAME] [DATE]…" at bounding box center [126, 227] width 55 height 14
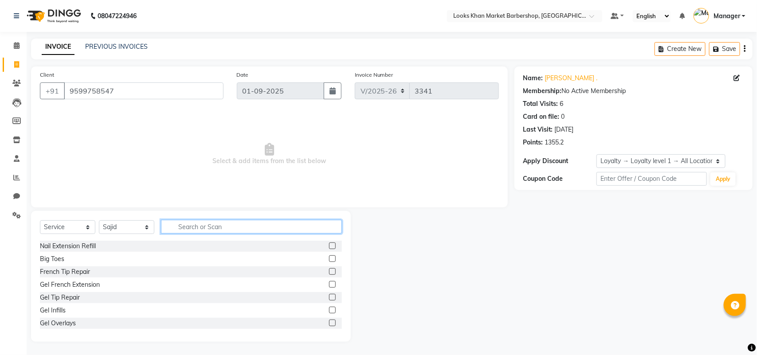
click at [211, 225] on input "text" at bounding box center [251, 227] width 181 height 14
type input "CUT"
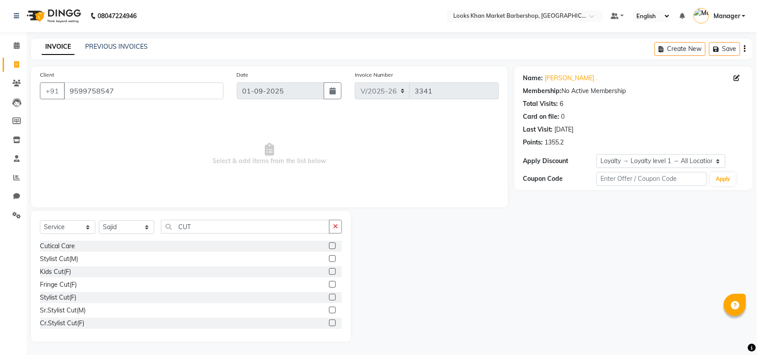
click at [329, 258] on label at bounding box center [332, 258] width 7 height 7
click at [329, 258] on input "checkbox" at bounding box center [332, 259] width 6 height 6
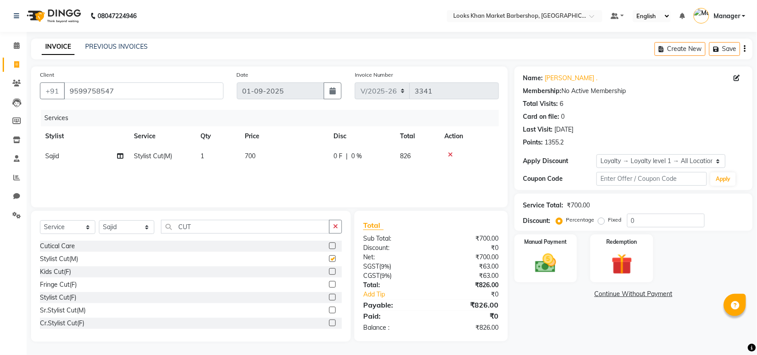
checkbox input "false"
click at [256, 157] on td "700" at bounding box center [283, 156] width 89 height 20
select select "72594"
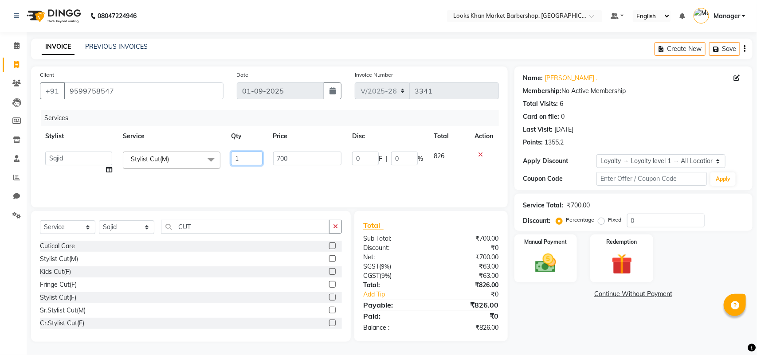
click at [243, 161] on input "1" at bounding box center [246, 159] width 31 height 14
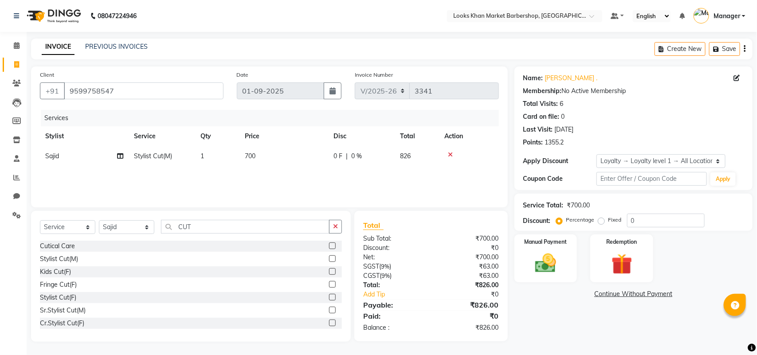
click at [336, 173] on div "Services Stylist Service Qty Price Disc Total Action [PERSON_NAME] Stylist Cut(…" at bounding box center [269, 154] width 459 height 89
click at [245, 160] on span "700" at bounding box center [250, 156] width 11 height 8
select select "72594"
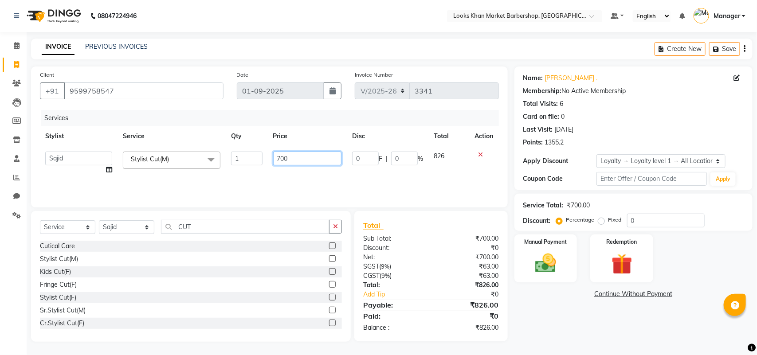
drag, startPoint x: 292, startPoint y: 160, endPoint x: 258, endPoint y: 160, distance: 33.7
click at [258, 160] on tr "Abhishek_pdct Akash_pdct Alam Counter_Sales [PERSON_NAME] [DATE]_Mgr Manager Ma…" at bounding box center [269, 163] width 459 height 34
type input "1500"
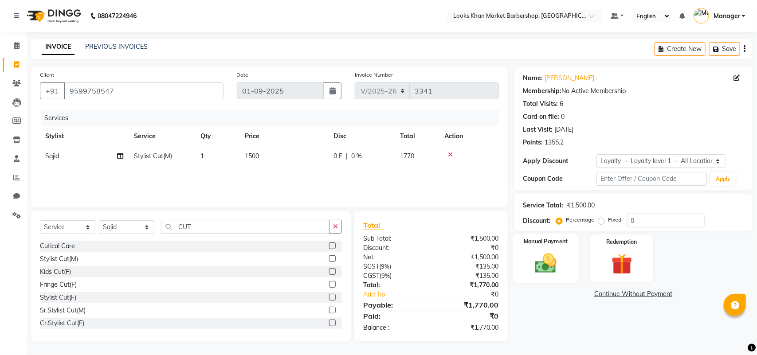
click at [540, 268] on img at bounding box center [545, 263] width 35 height 25
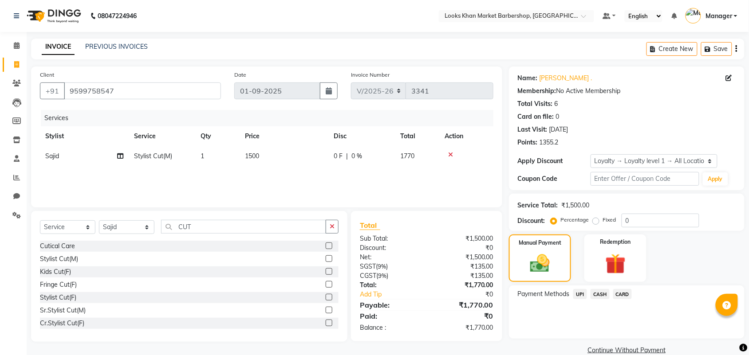
click at [616, 296] on span "CARD" at bounding box center [622, 294] width 19 height 10
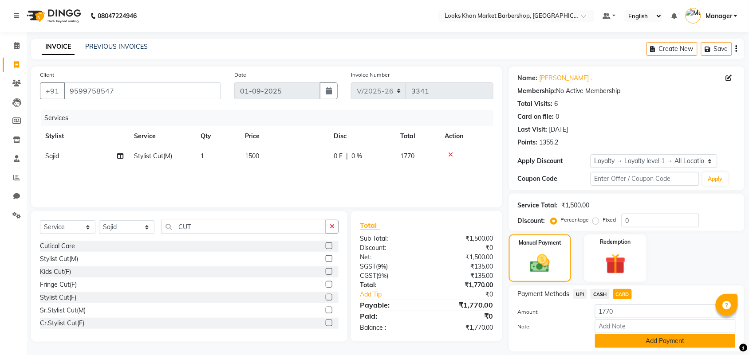
click at [634, 341] on button "Add Payment" at bounding box center [665, 341] width 141 height 14
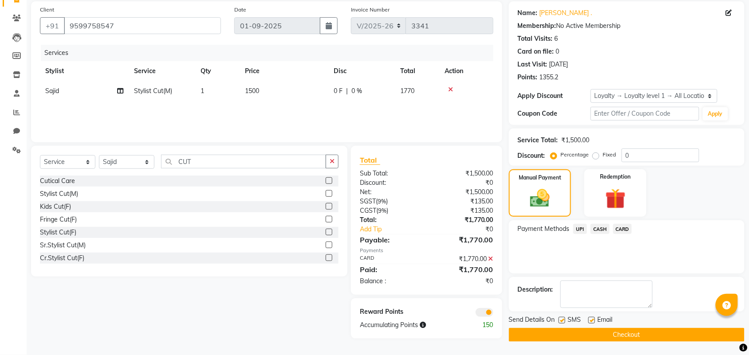
scroll to position [66, 0]
click at [638, 336] on button "Checkout" at bounding box center [626, 335] width 235 height 14
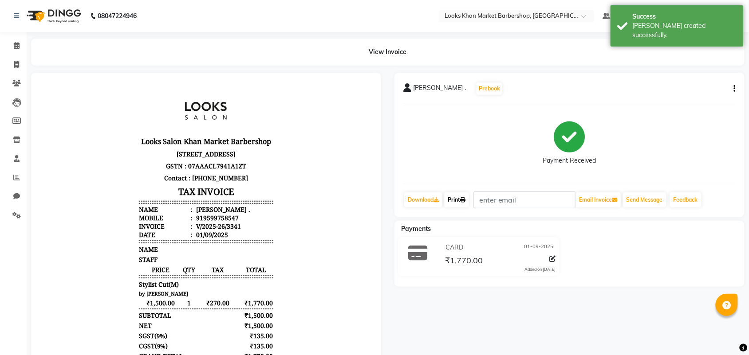
click at [460, 205] on link "Print" at bounding box center [456, 199] width 25 height 15
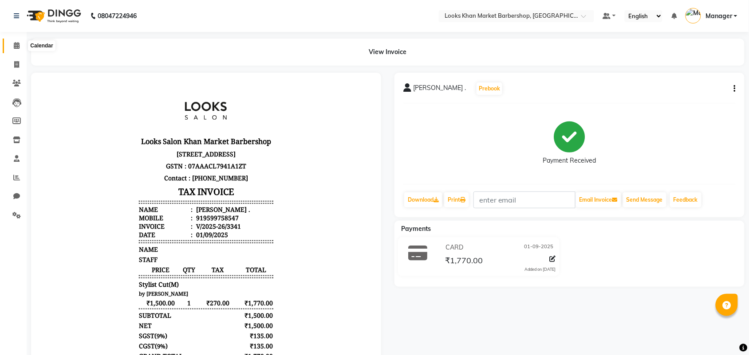
click at [14, 47] on icon at bounding box center [17, 45] width 6 height 7
